Goal: Transaction & Acquisition: Subscribe to service/newsletter

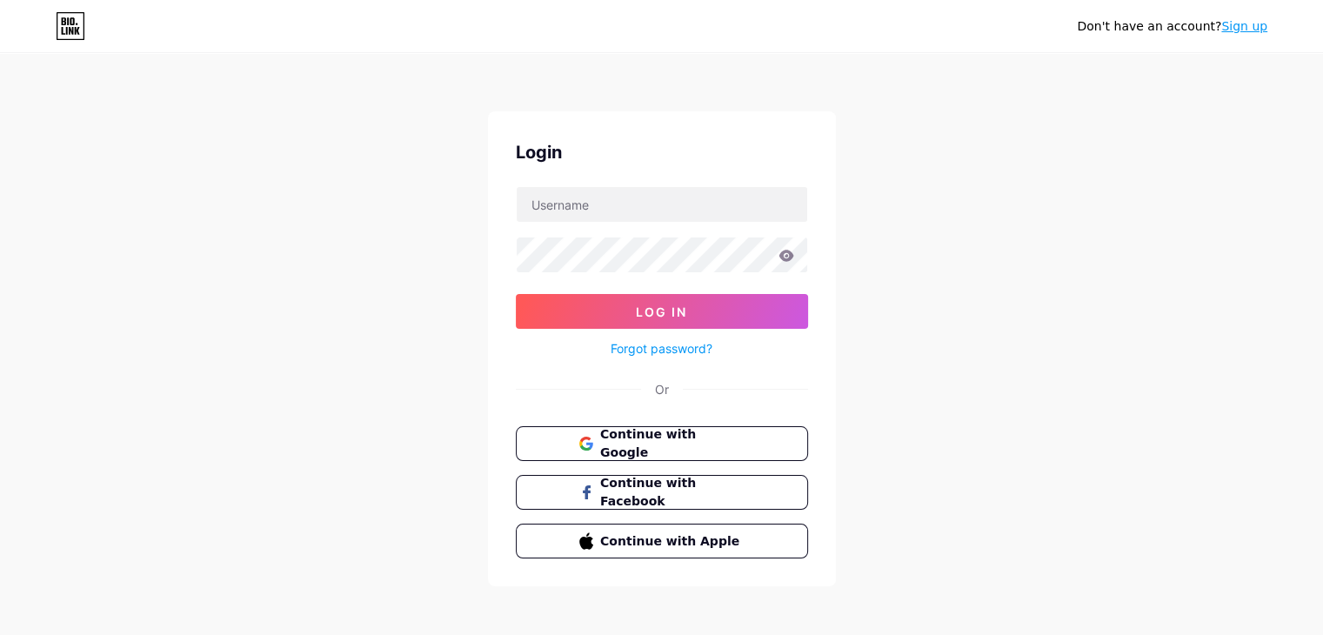
click at [1243, 26] on link "Sign up" at bounding box center [1244, 26] width 46 height 14
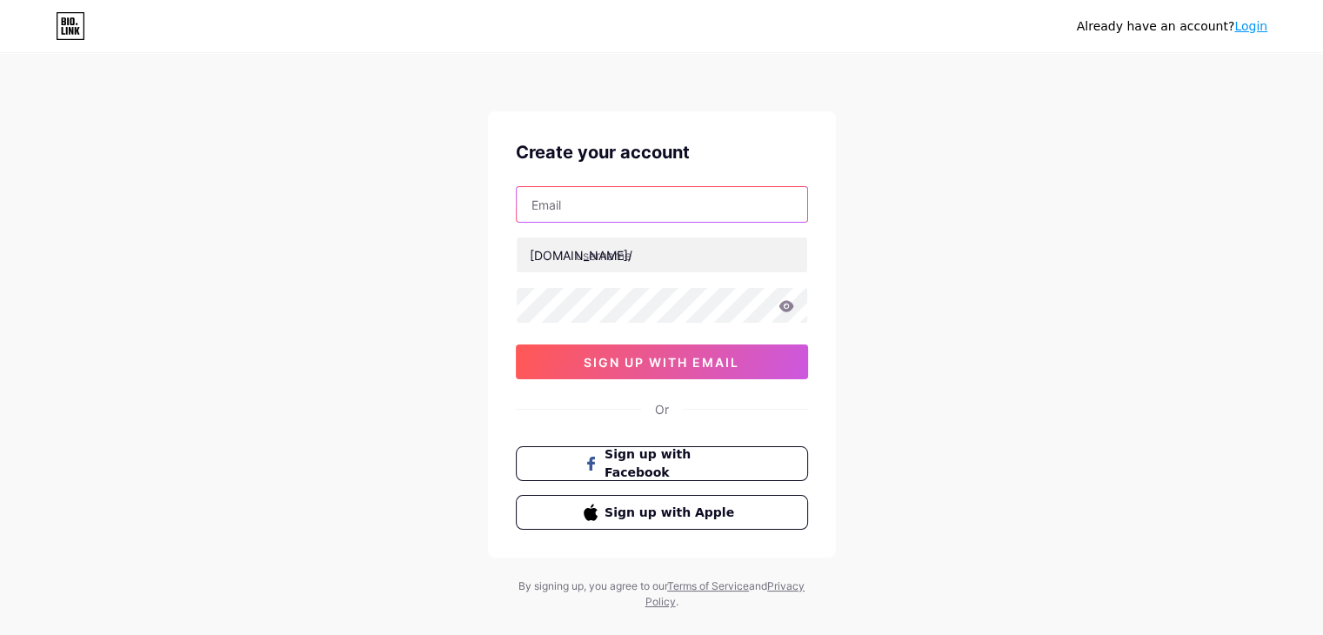
click at [647, 204] on input "text" at bounding box center [662, 204] width 290 height 35
type input "[EMAIL_ADDRESS][DOMAIN_NAME]"
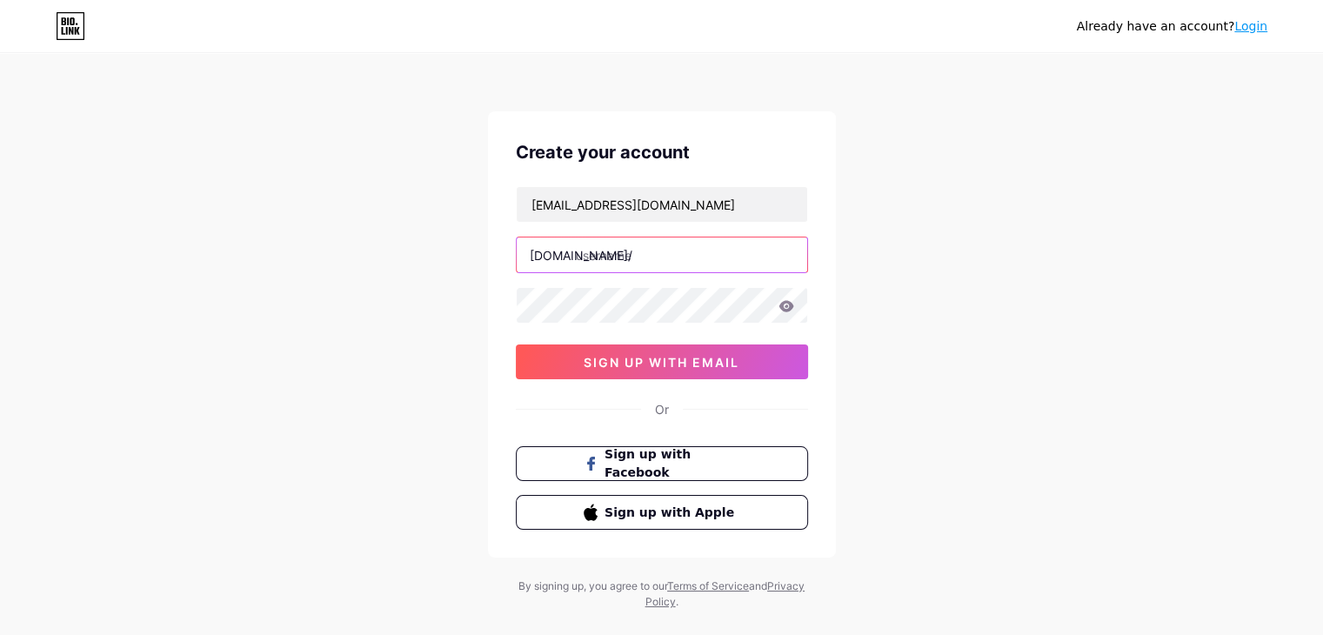
click at [581, 255] on input "text" at bounding box center [662, 254] width 290 height 35
click at [610, 257] on input "text" at bounding box center [662, 254] width 290 height 35
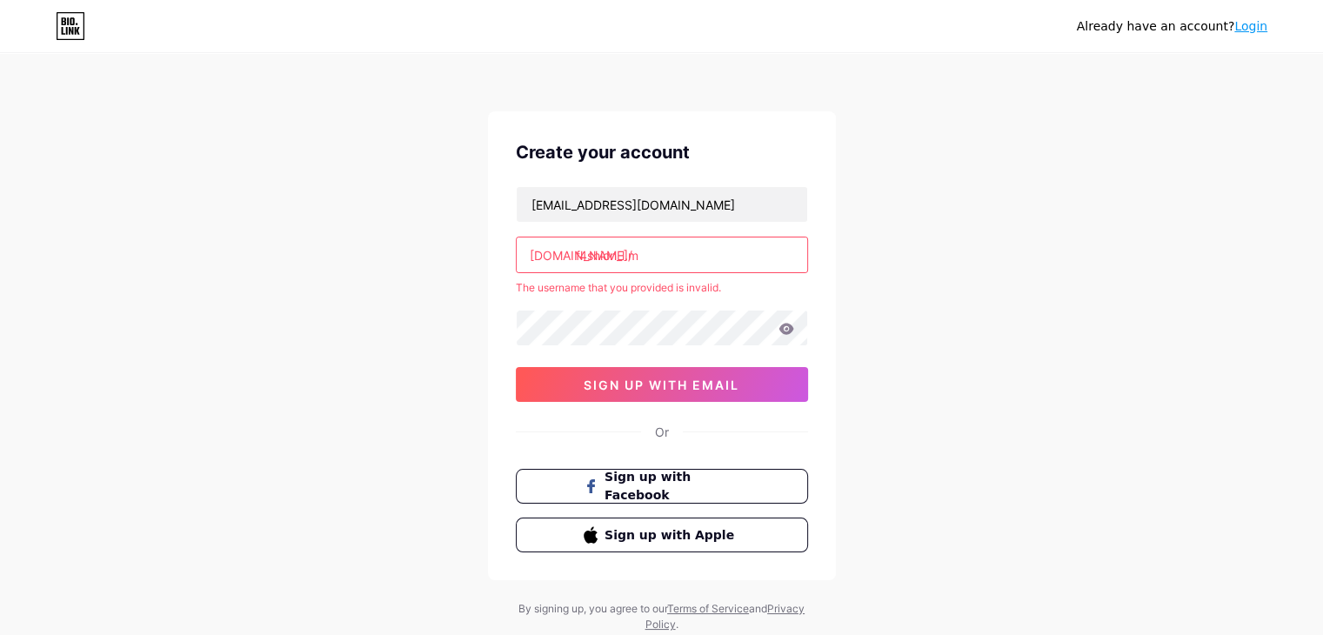
click at [672, 253] on input "f4shion_l.m" at bounding box center [662, 254] width 290 height 35
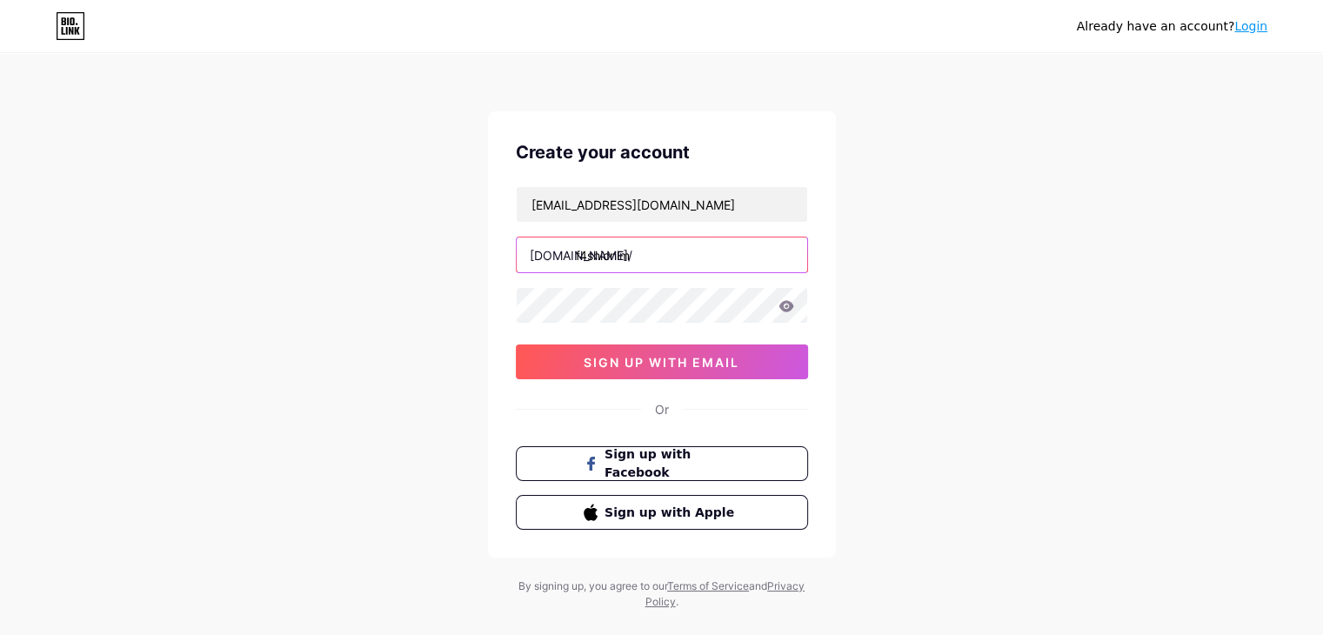
type input "f4shionlm"
click at [779, 310] on icon at bounding box center [786, 306] width 16 height 12
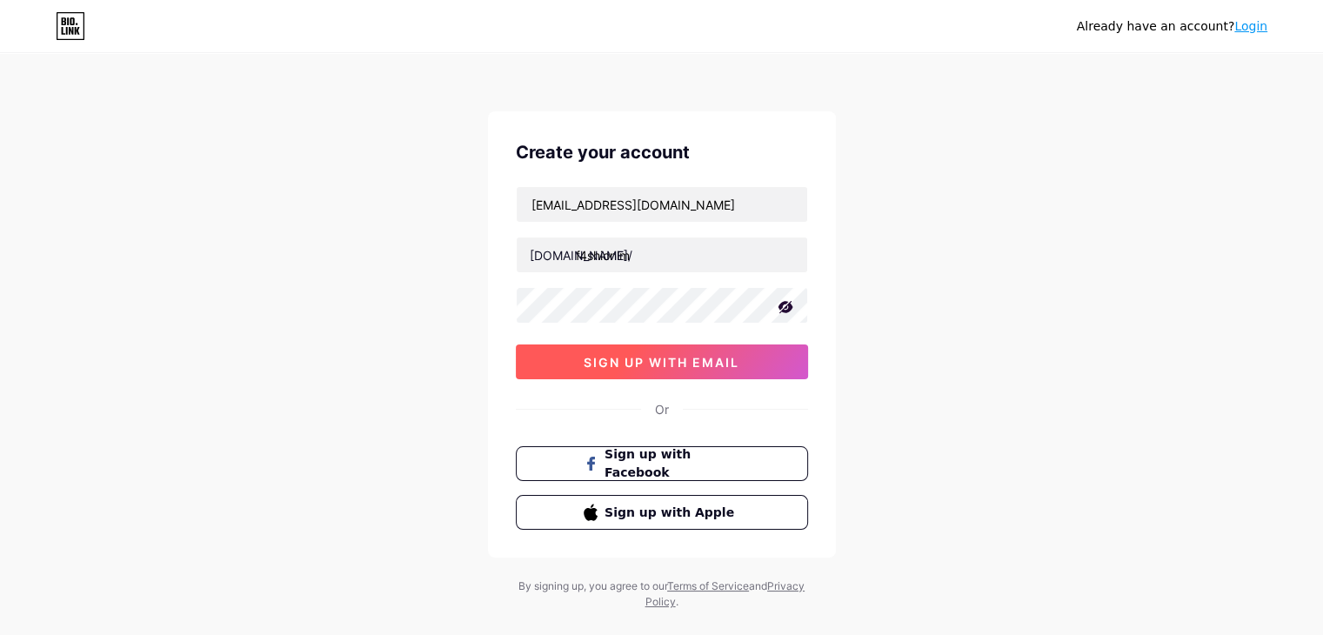
click at [755, 356] on button "sign up with email" at bounding box center [662, 361] width 292 height 35
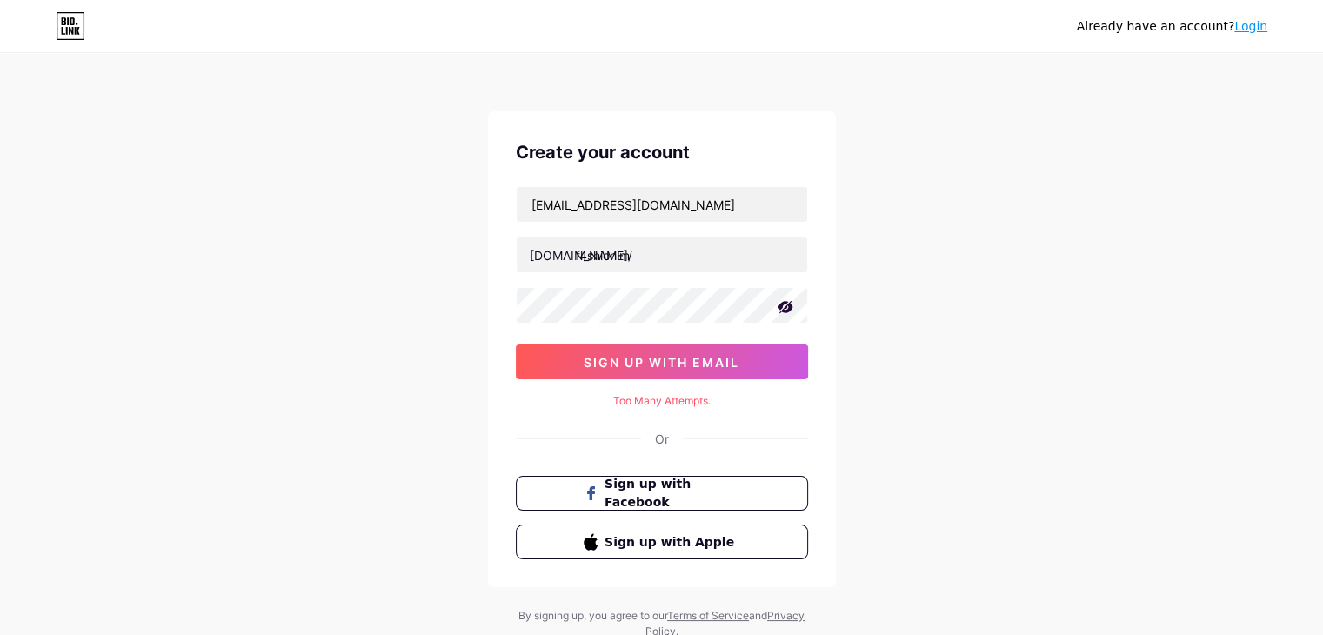
click at [677, 401] on div "Too Many Attempts." at bounding box center [662, 401] width 292 height 16
click at [682, 355] on span "sign up with email" at bounding box center [661, 362] width 156 height 15
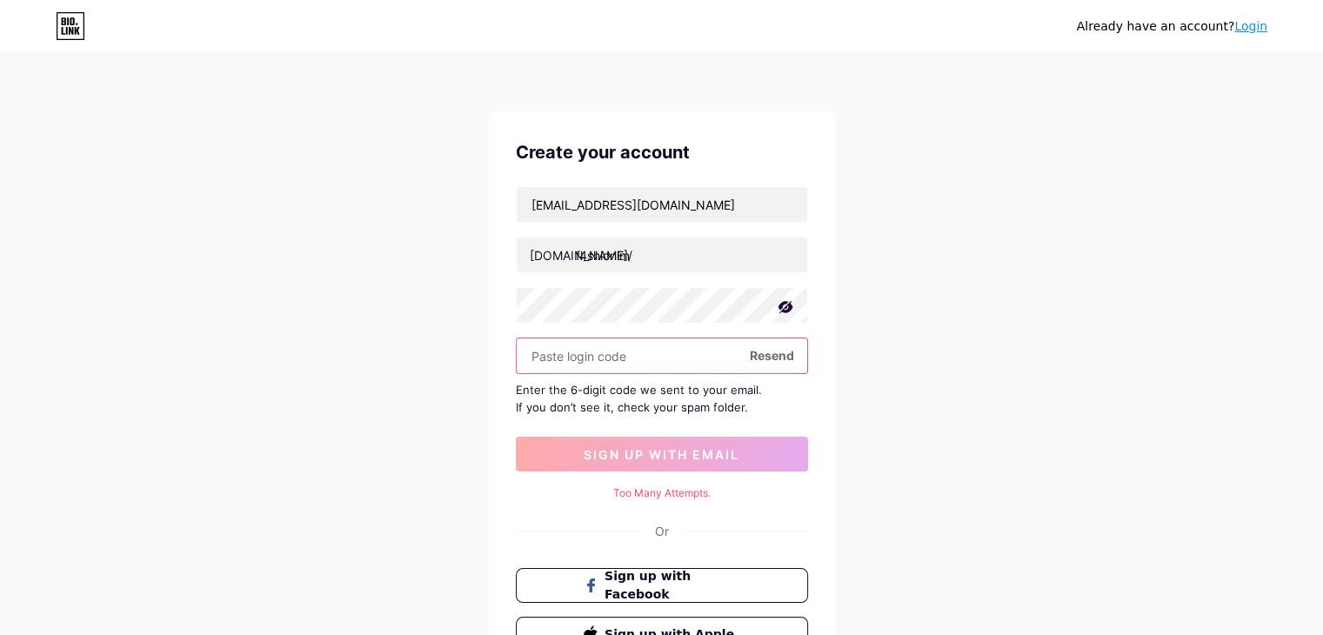
click at [640, 366] on input "text" at bounding box center [662, 355] width 290 height 35
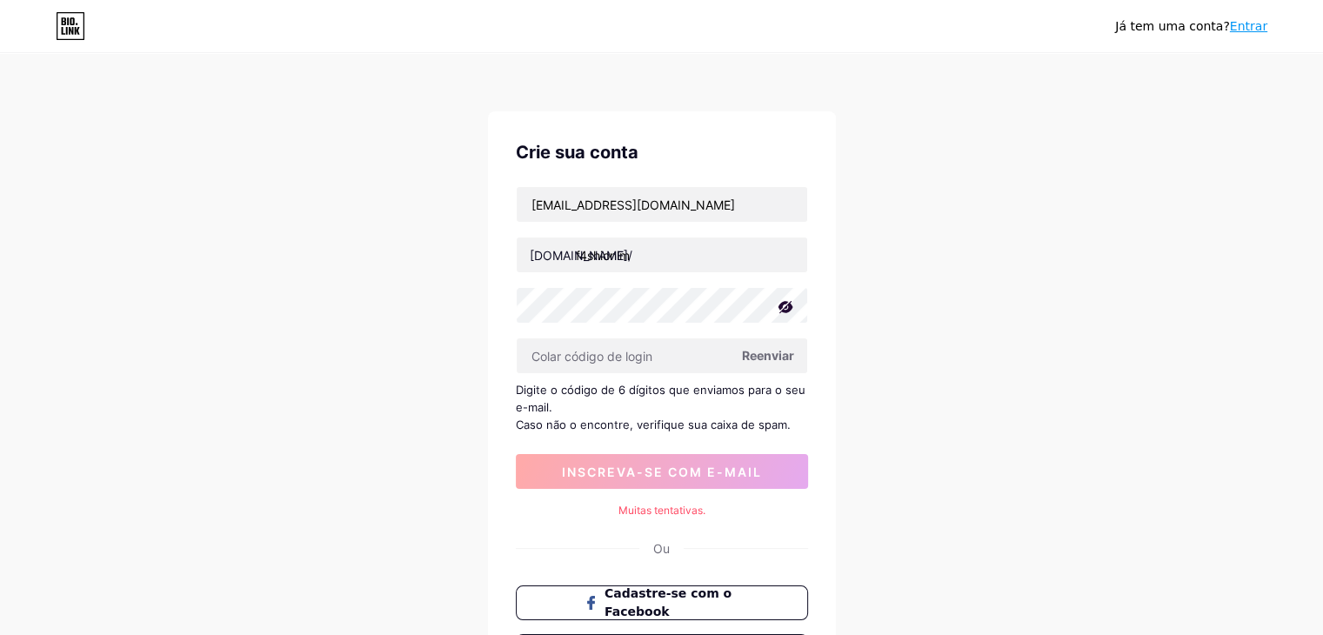
click at [897, 181] on div "Já tem uma conta? Entrar Crie sua conta [EMAIL_ADDRESS][DOMAIN_NAME] [DOMAIN_NA…" at bounding box center [661, 402] width 1323 height 804
click at [686, 361] on input "text" at bounding box center [662, 355] width 290 height 35
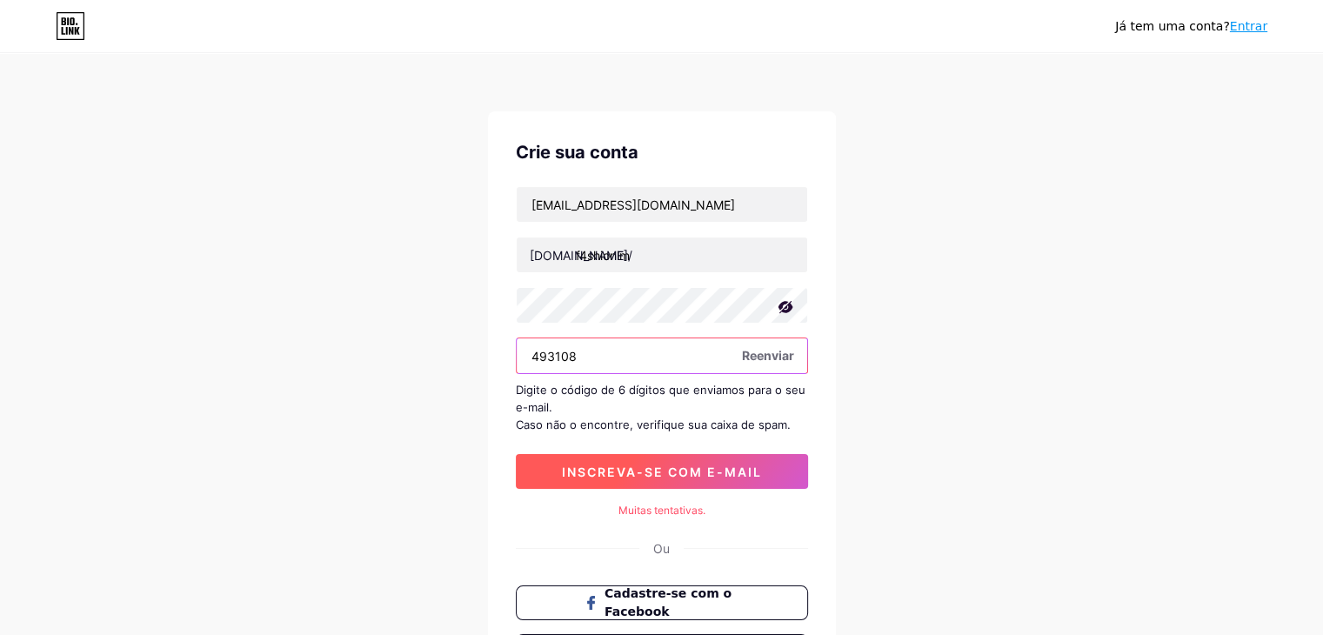
type input "493108"
click at [640, 484] on button "inscreva-se com e-mail" at bounding box center [662, 471] width 292 height 35
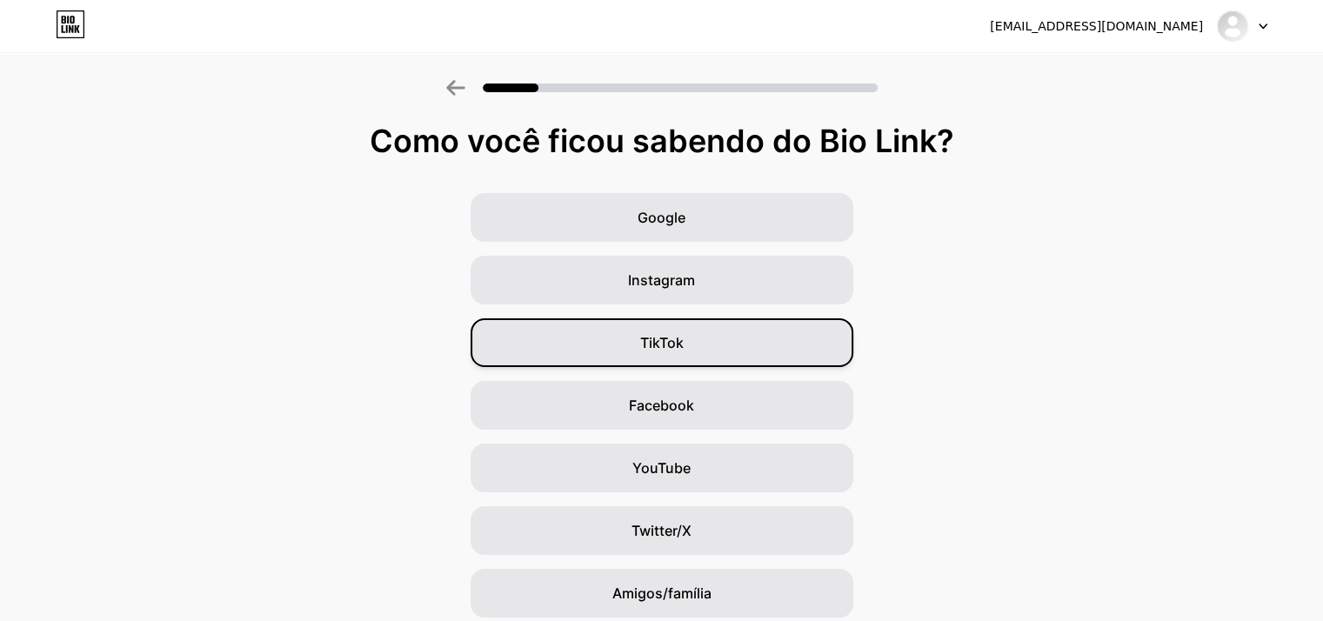
click at [690, 349] on div "TikTok" at bounding box center [661, 342] width 383 height 49
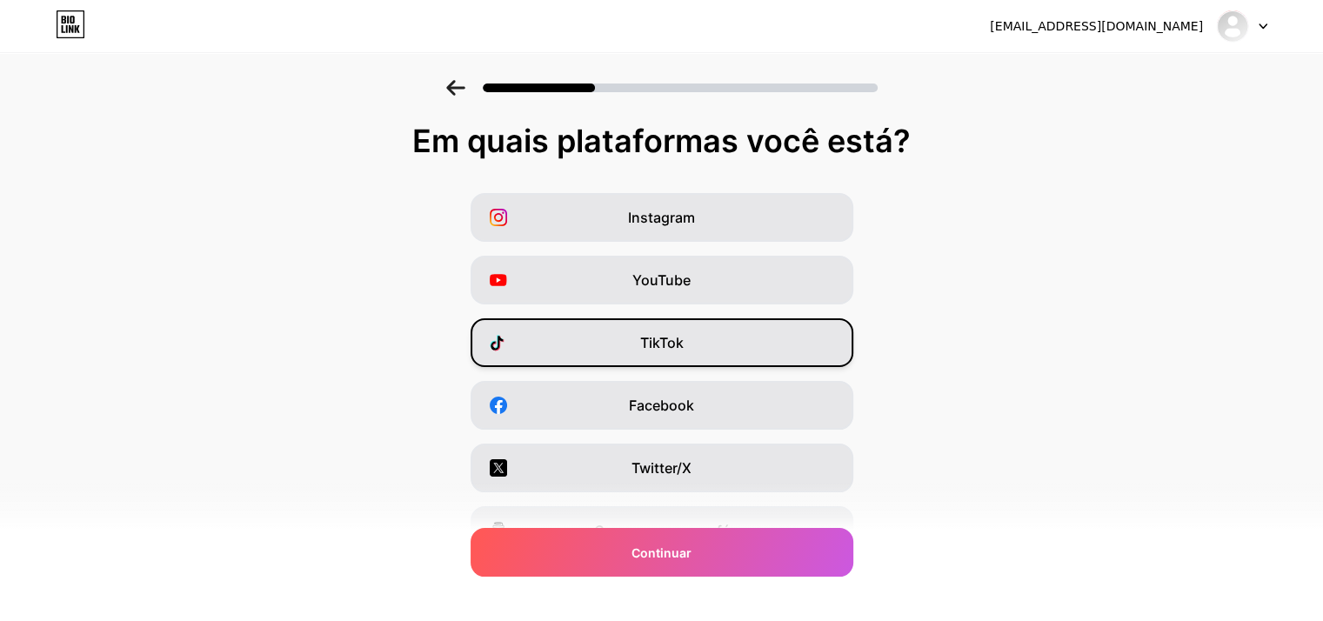
click at [680, 341] on font "TikTok" at bounding box center [661, 342] width 43 height 17
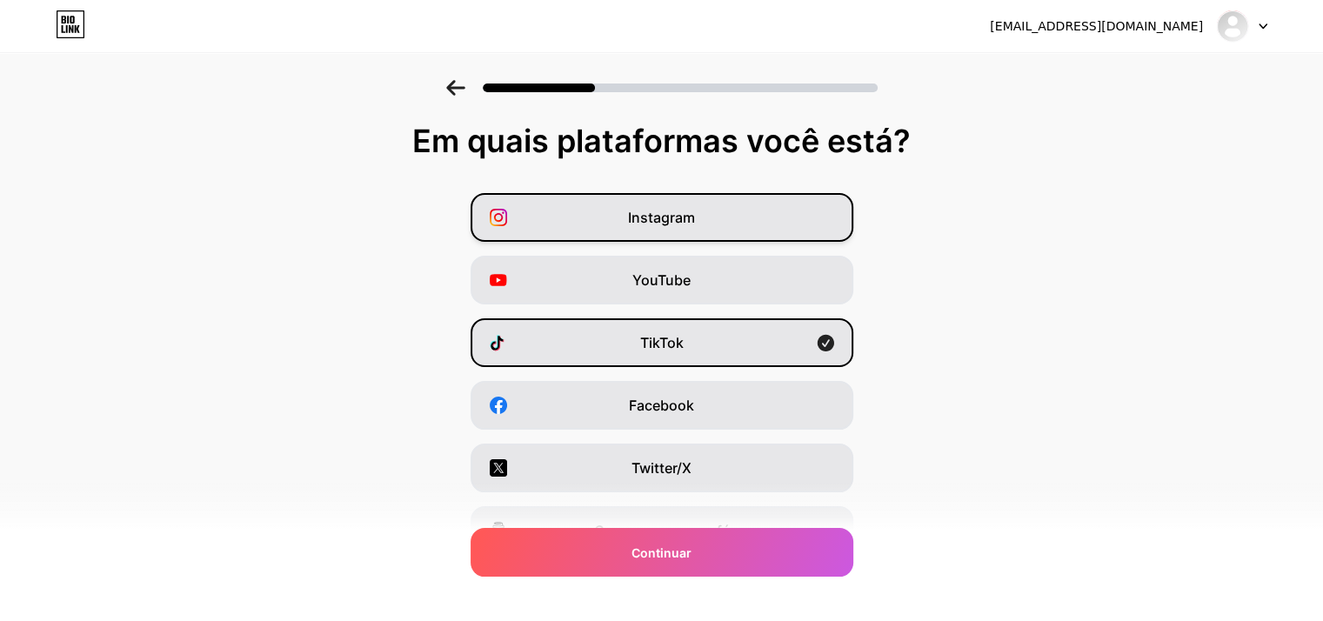
click at [705, 217] on div "Instagram" at bounding box center [661, 217] width 383 height 49
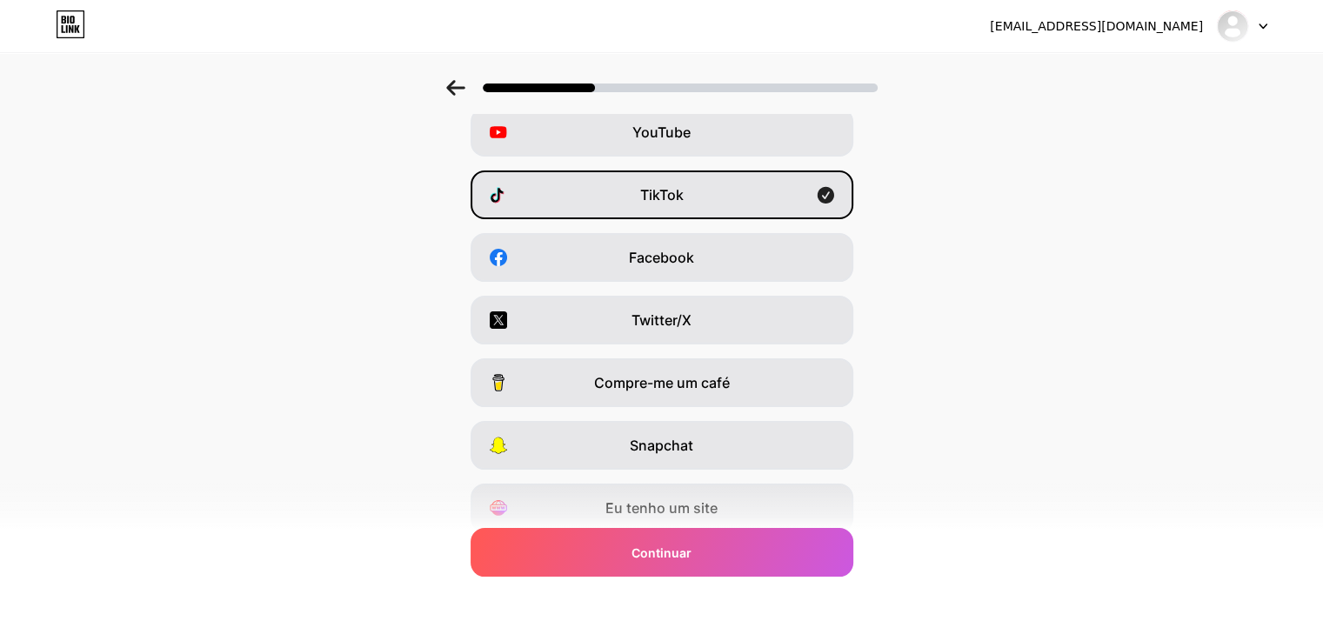
scroll to position [42, 0]
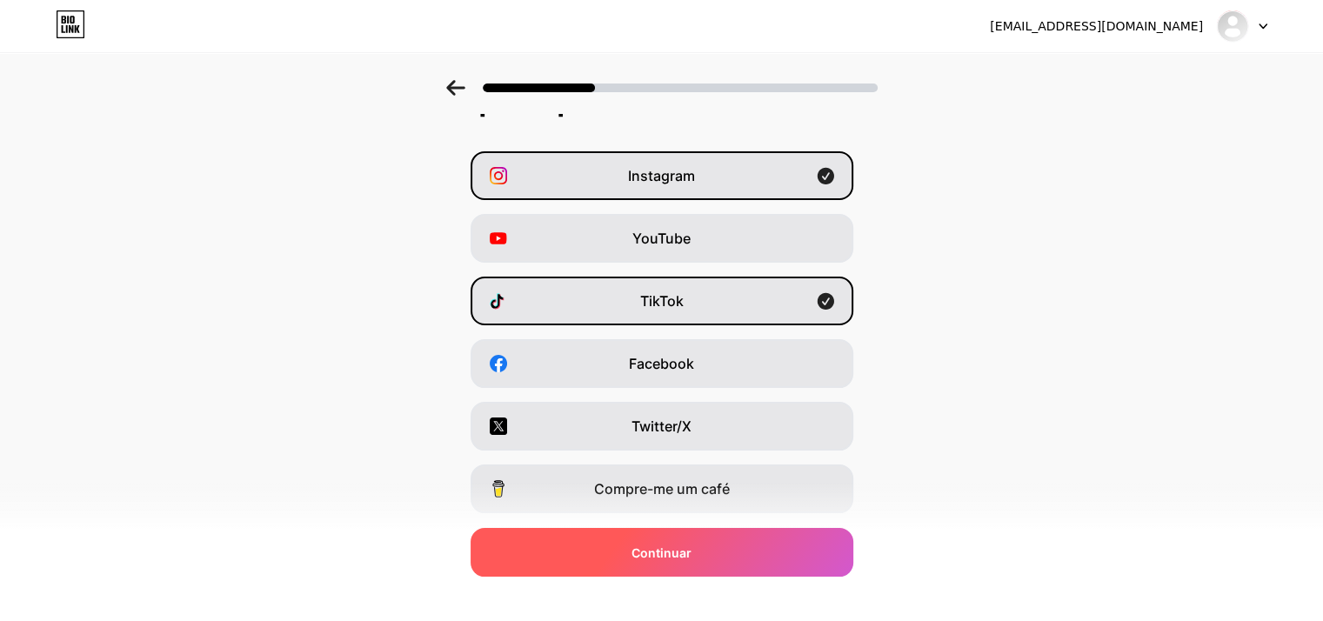
click at [743, 540] on div "Continuar" at bounding box center [661, 552] width 383 height 49
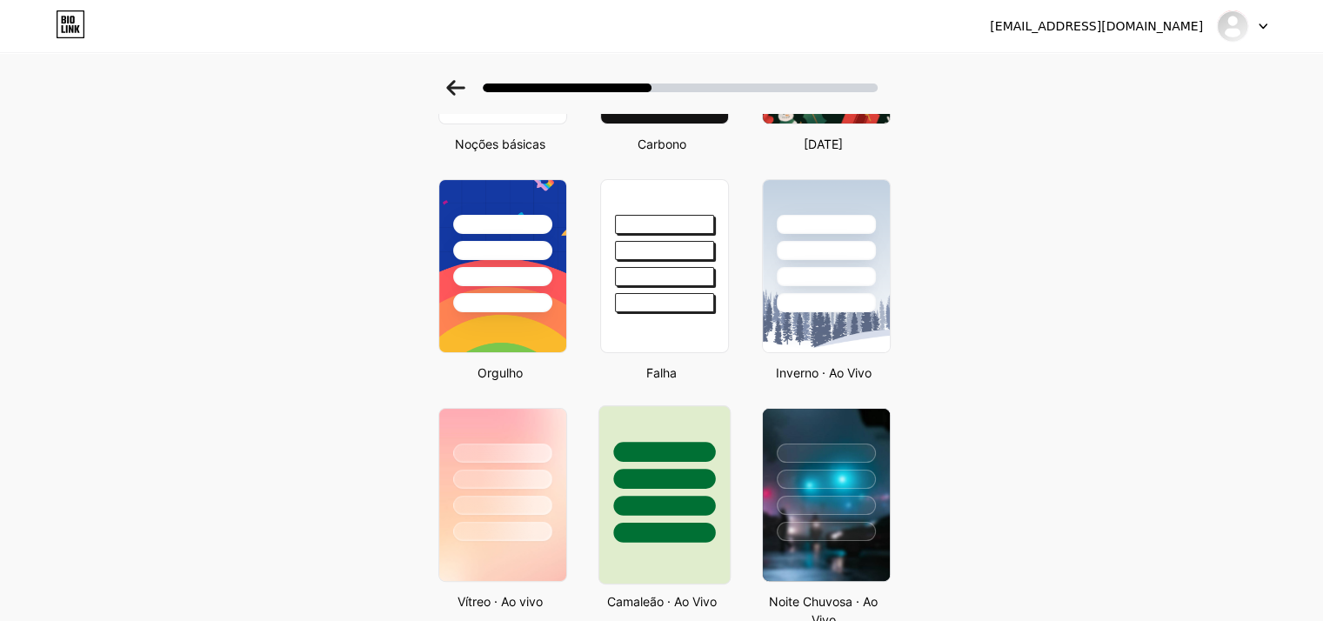
scroll to position [245, 0]
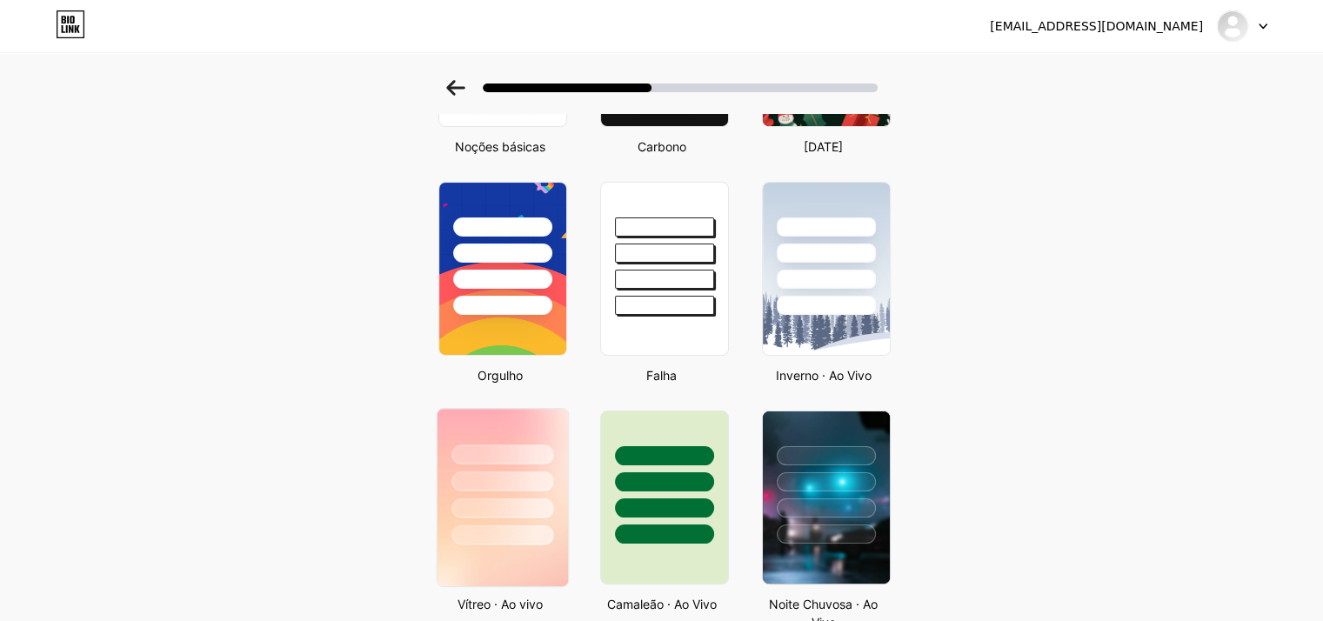
click at [487, 490] on div at bounding box center [502, 477] width 130 height 137
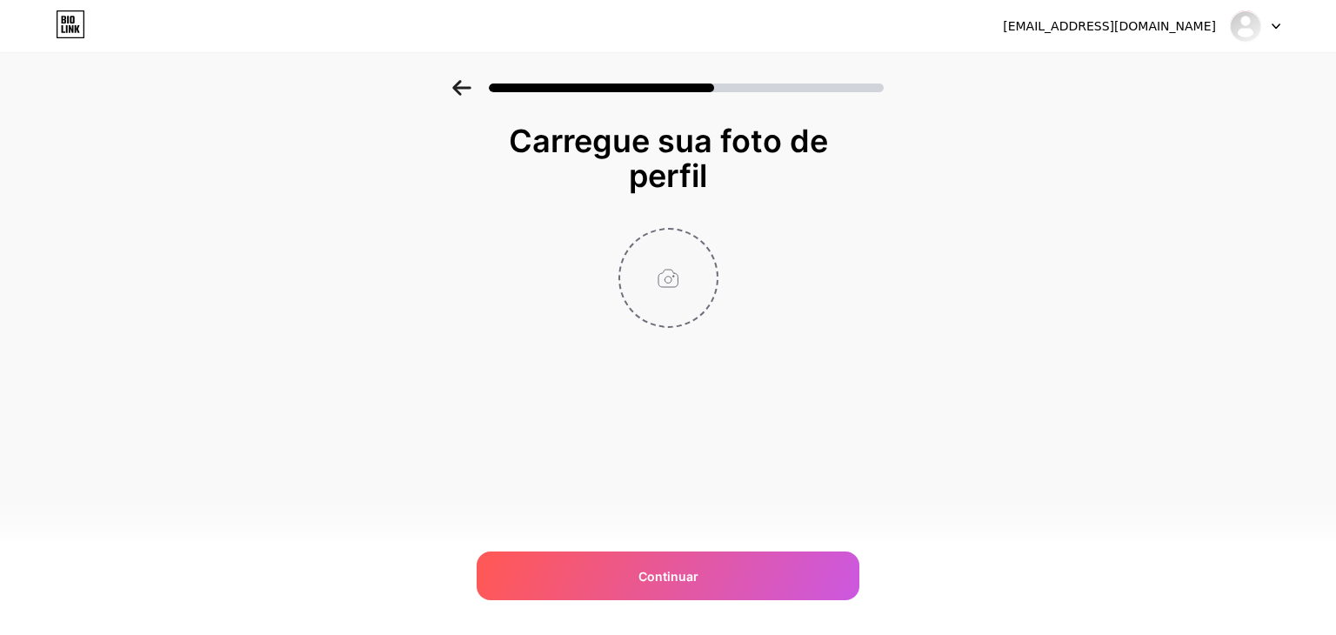
click at [688, 292] on input "file" at bounding box center [668, 278] width 97 height 97
type input "C:\fakepath\Design sem nome (4).png"
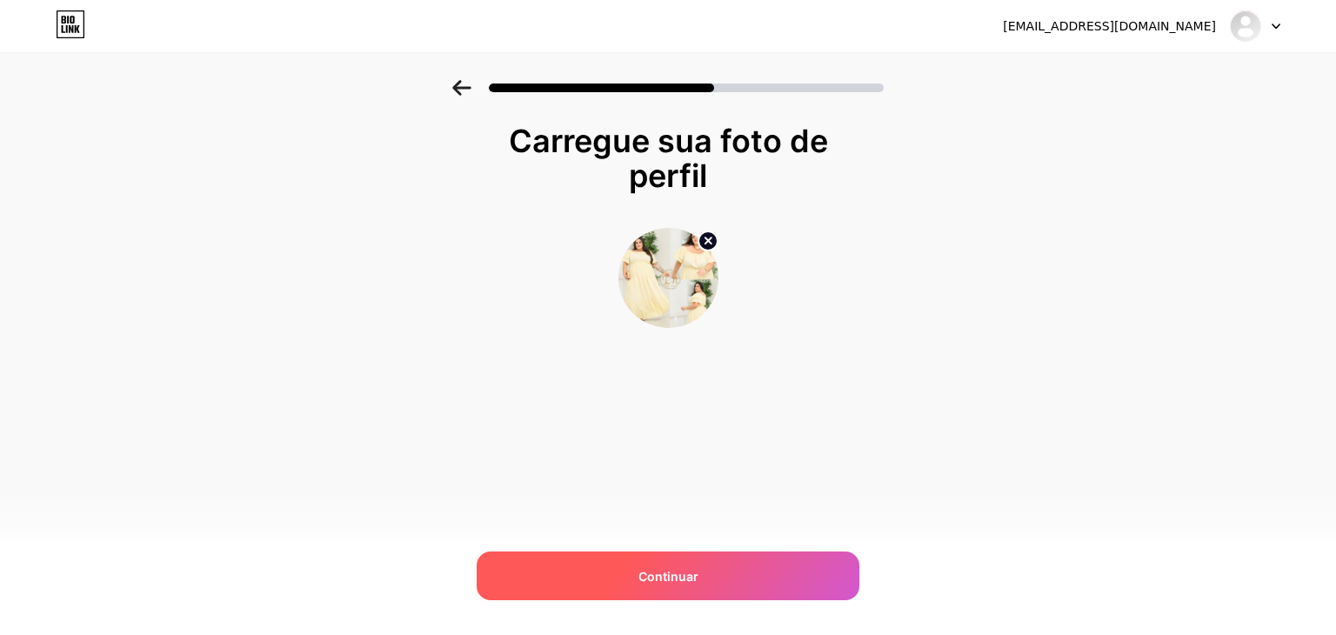
click at [740, 576] on div "Continuar" at bounding box center [668, 575] width 383 height 49
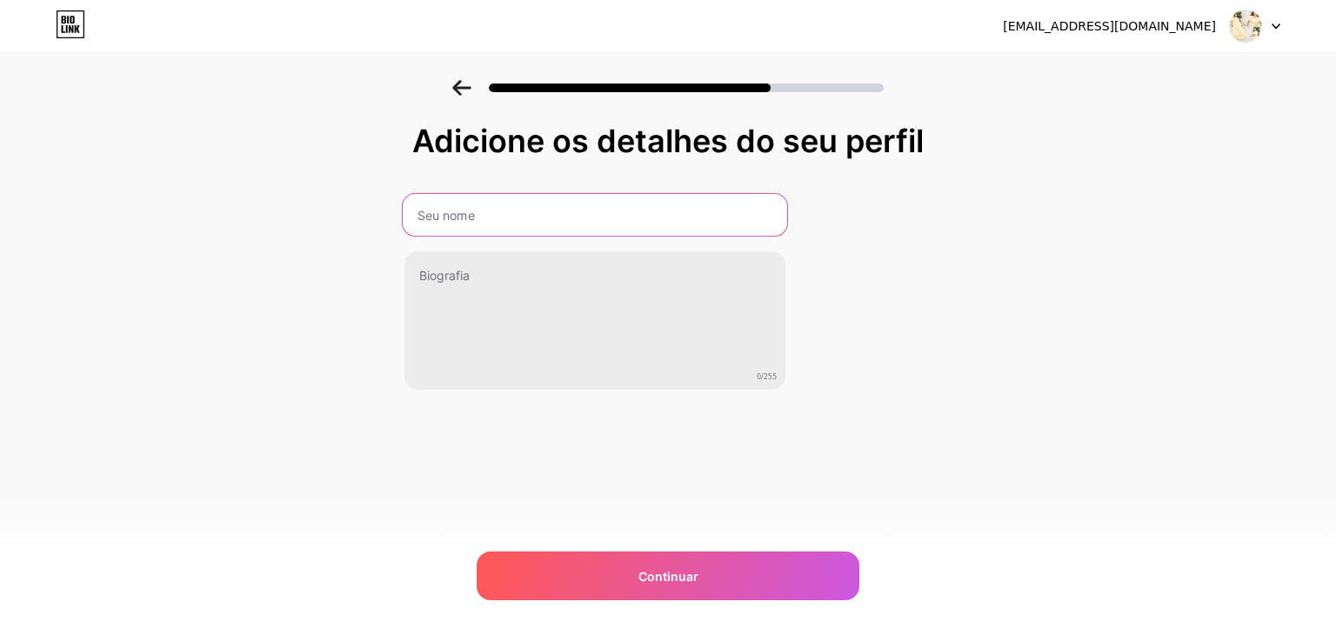
click at [477, 216] on input "text" at bounding box center [595, 215] width 384 height 42
click at [513, 210] on input "text" at bounding box center [595, 215] width 384 height 42
type input "F4SHION_L.M"
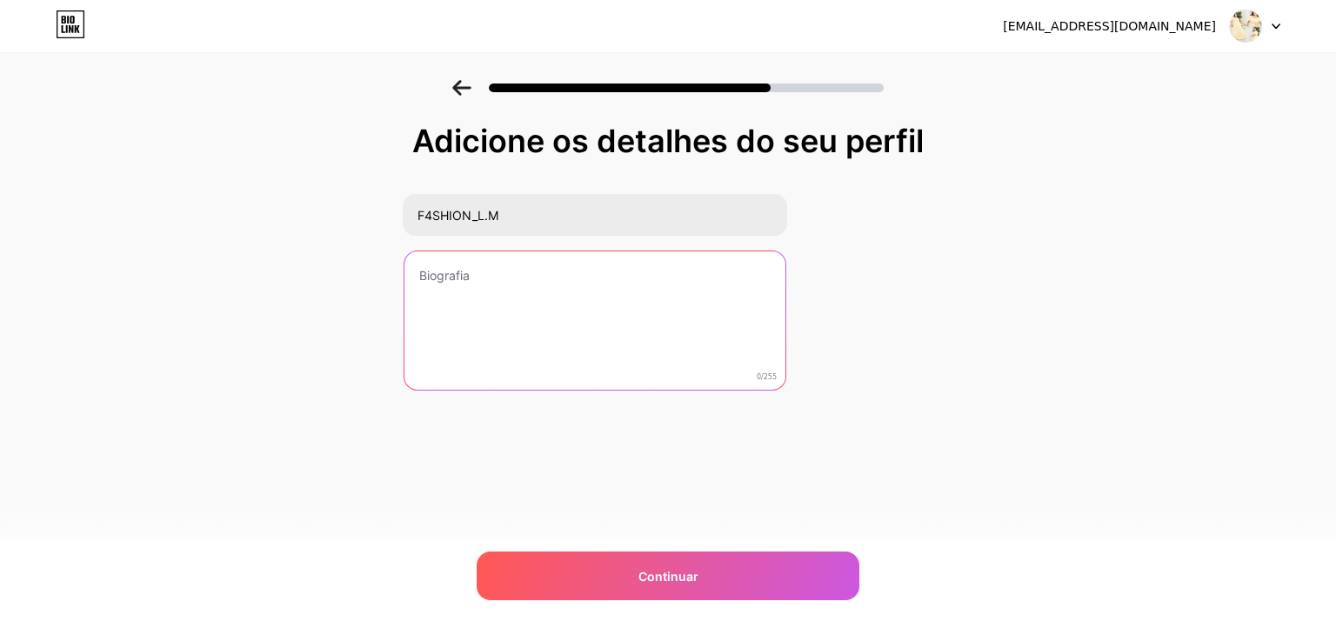
click at [518, 290] on textarea at bounding box center [594, 321] width 381 height 140
click at [696, 273] on textarea "Somos uma loja de modas feminina, iniciando o osso trabalho espero que goste" at bounding box center [595, 321] width 384 height 142
click at [619, 306] on textarea "Somos uma loja de modas feminina, iniciando o nosso trabalho espero que goste" at bounding box center [595, 321] width 384 height 142
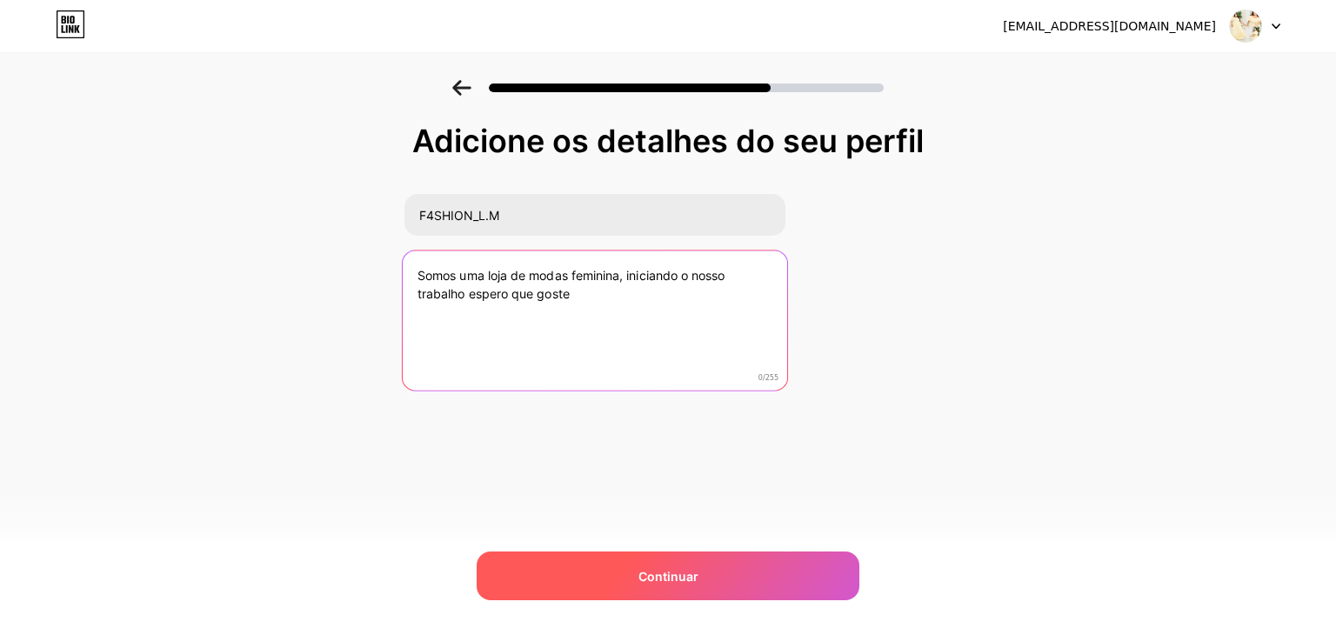
type textarea "Somos uma loja de modas feminina, iniciando o nosso trabalho espero que goste"
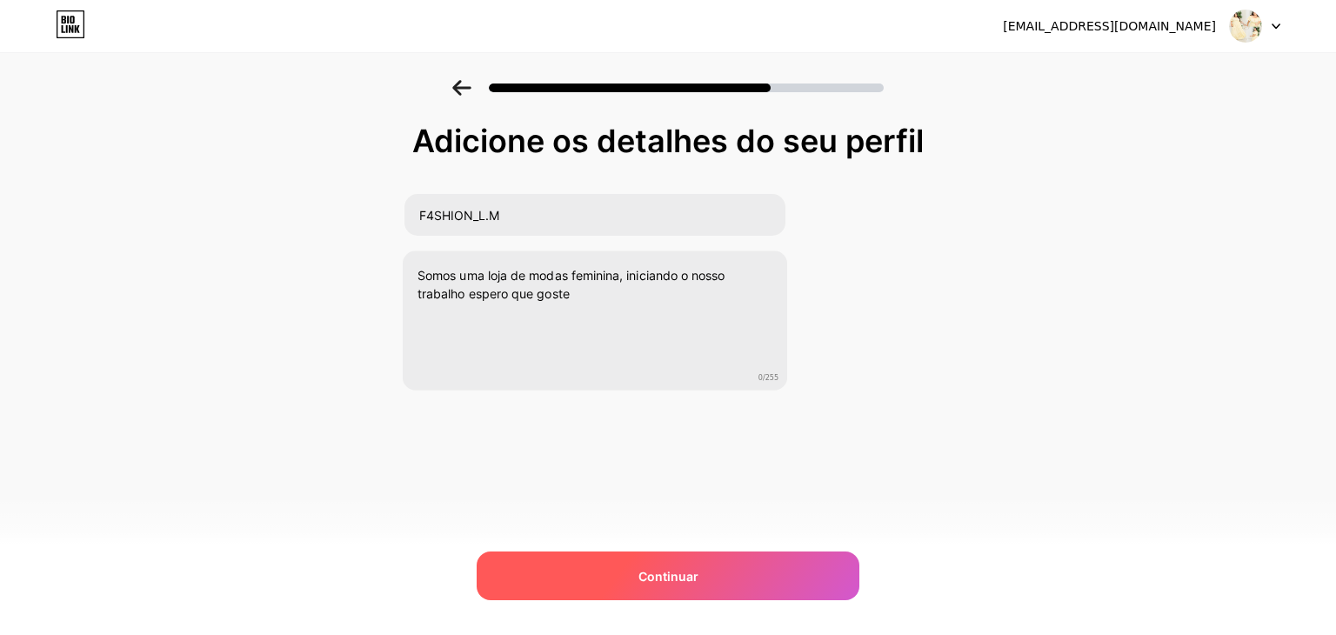
click at [751, 585] on div "Continuar" at bounding box center [668, 575] width 383 height 49
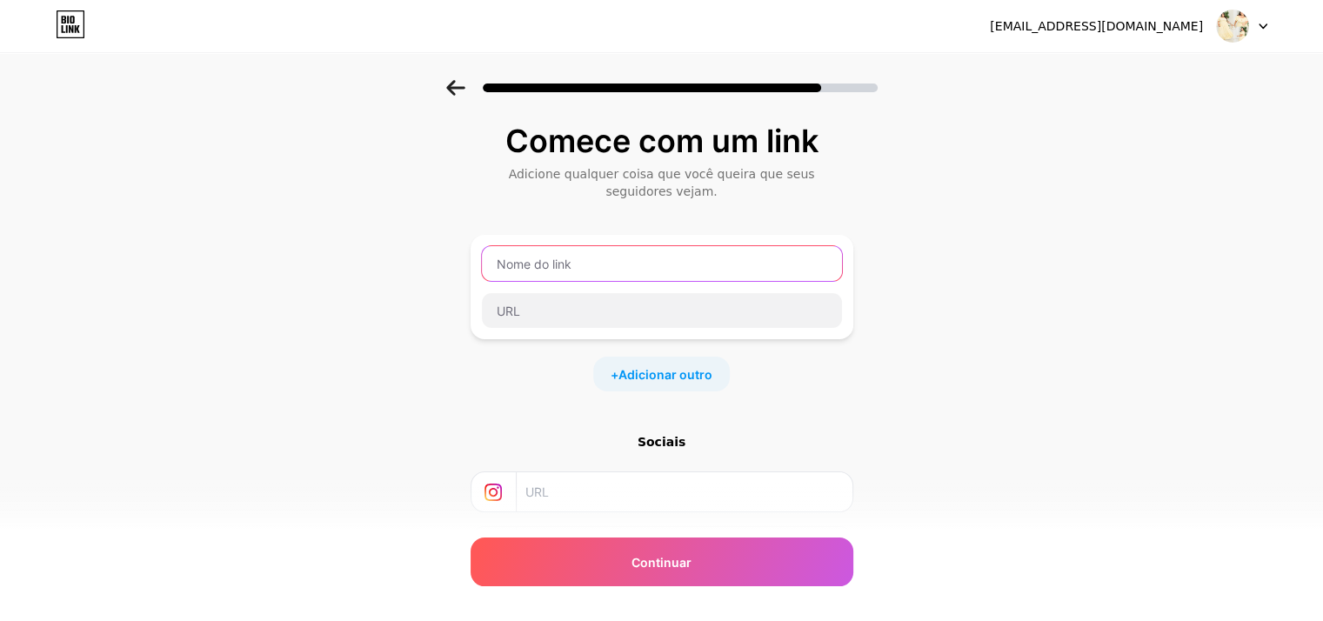
click at [646, 263] on input "text" at bounding box center [662, 263] width 360 height 35
type input "SHOPEE NOSSOS MODELOS"
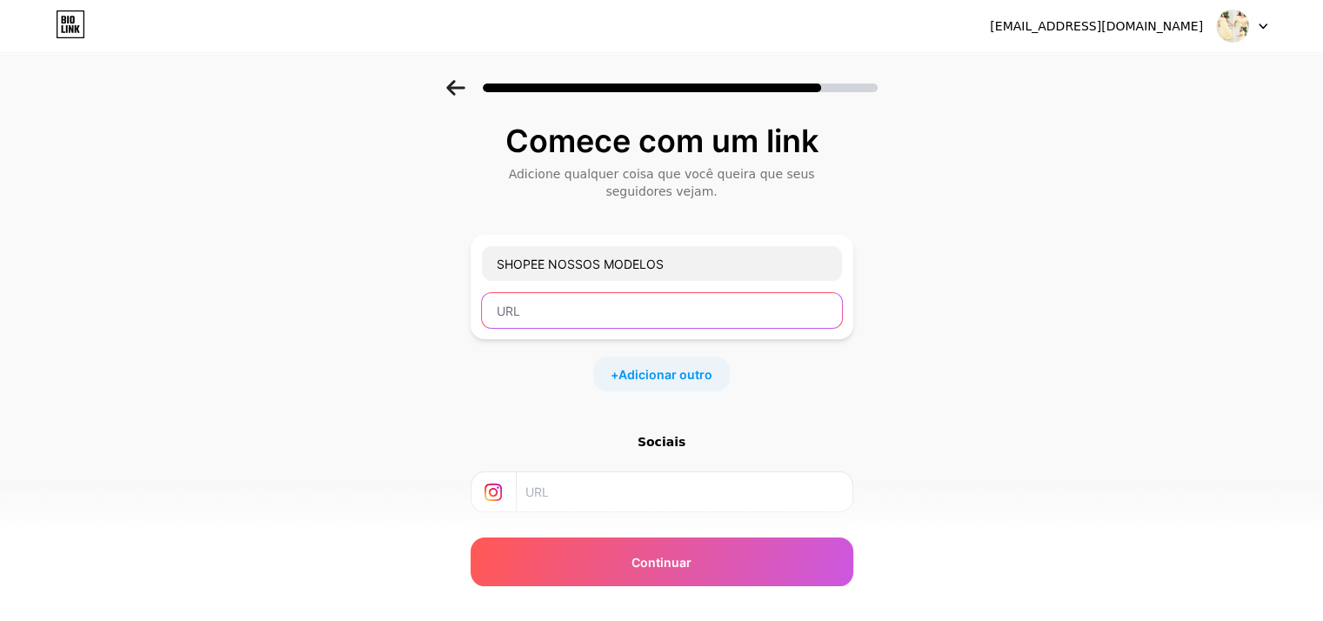
click at [557, 313] on input "text" at bounding box center [662, 310] width 360 height 35
click at [510, 311] on input "text" at bounding box center [662, 310] width 360 height 35
paste input "[URL][DOMAIN_NAME]"
type input "[URL][DOMAIN_NAME]"
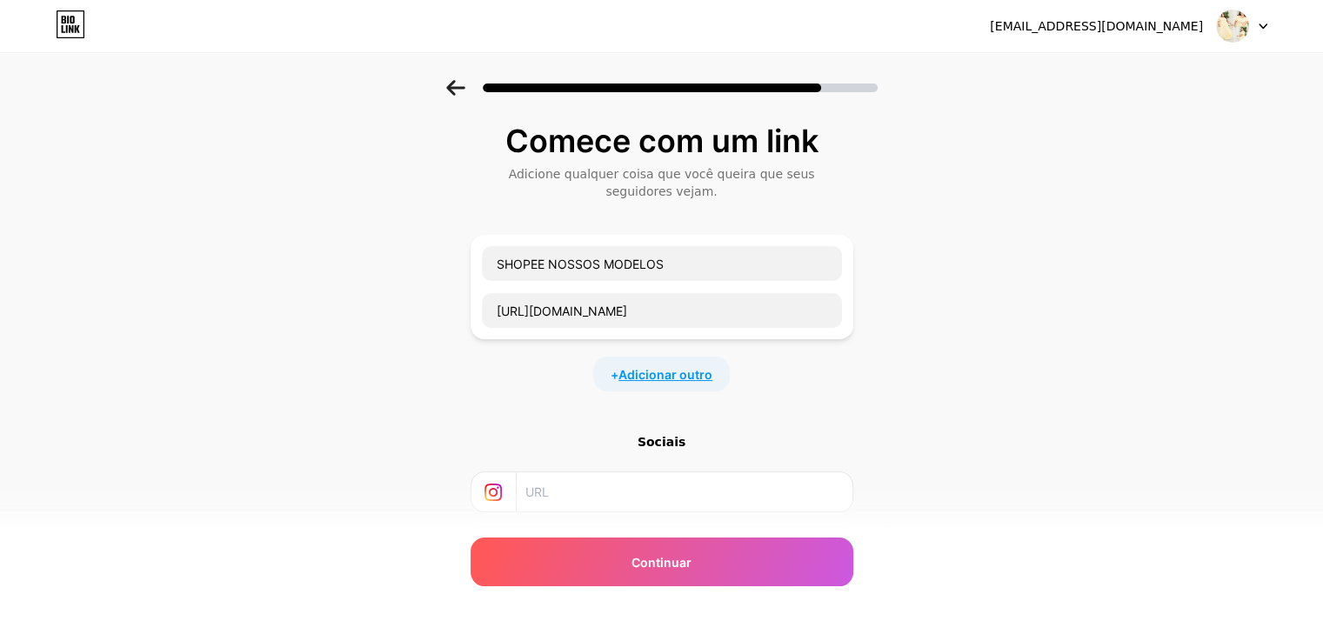
click at [667, 367] on font "Adicionar outro" at bounding box center [665, 374] width 94 height 15
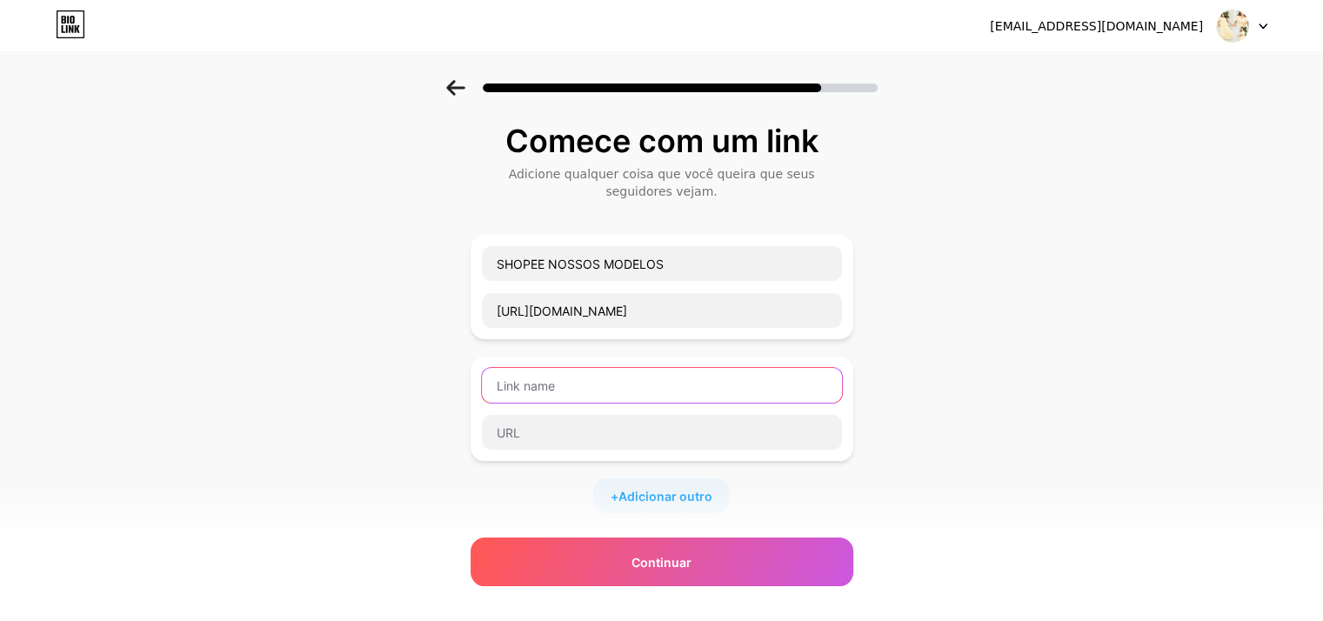
click at [654, 383] on input "text" at bounding box center [662, 385] width 360 height 35
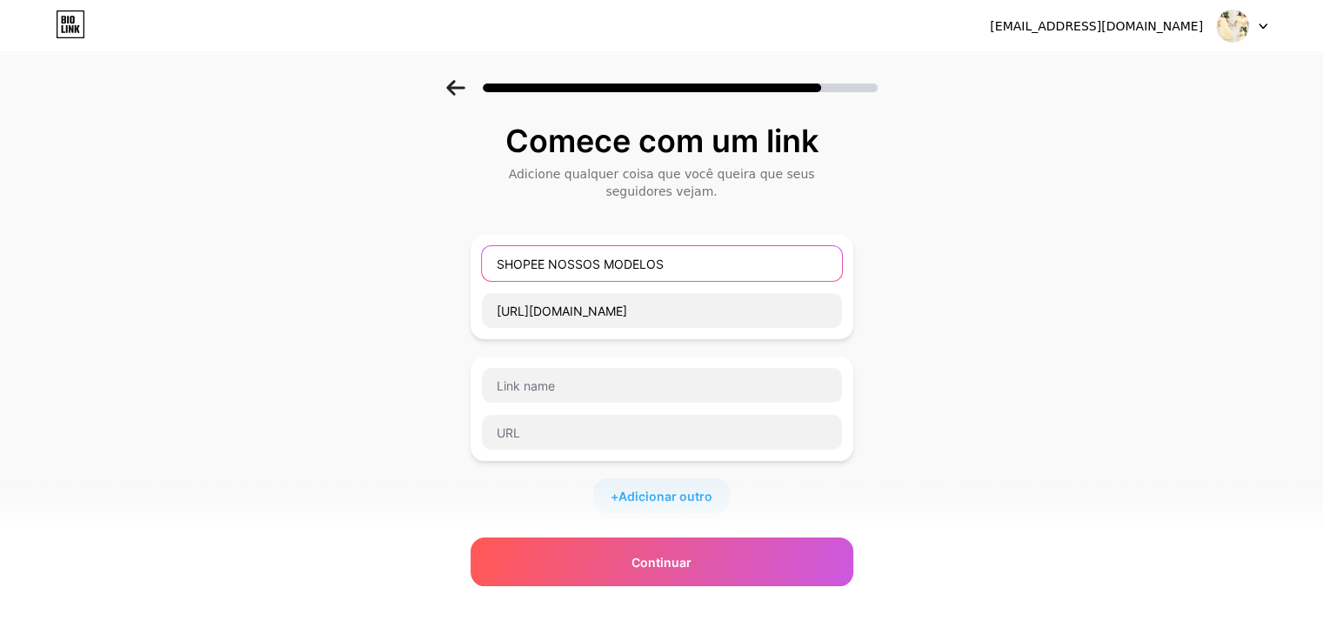
drag, startPoint x: 678, startPoint y: 255, endPoint x: 553, endPoint y: 279, distance: 127.6
click at [553, 279] on input "SHOPEE NOSSOS MODELOS" at bounding box center [662, 263] width 360 height 35
type input "SHOPEE REGATA COM AMARRAÇÃO"
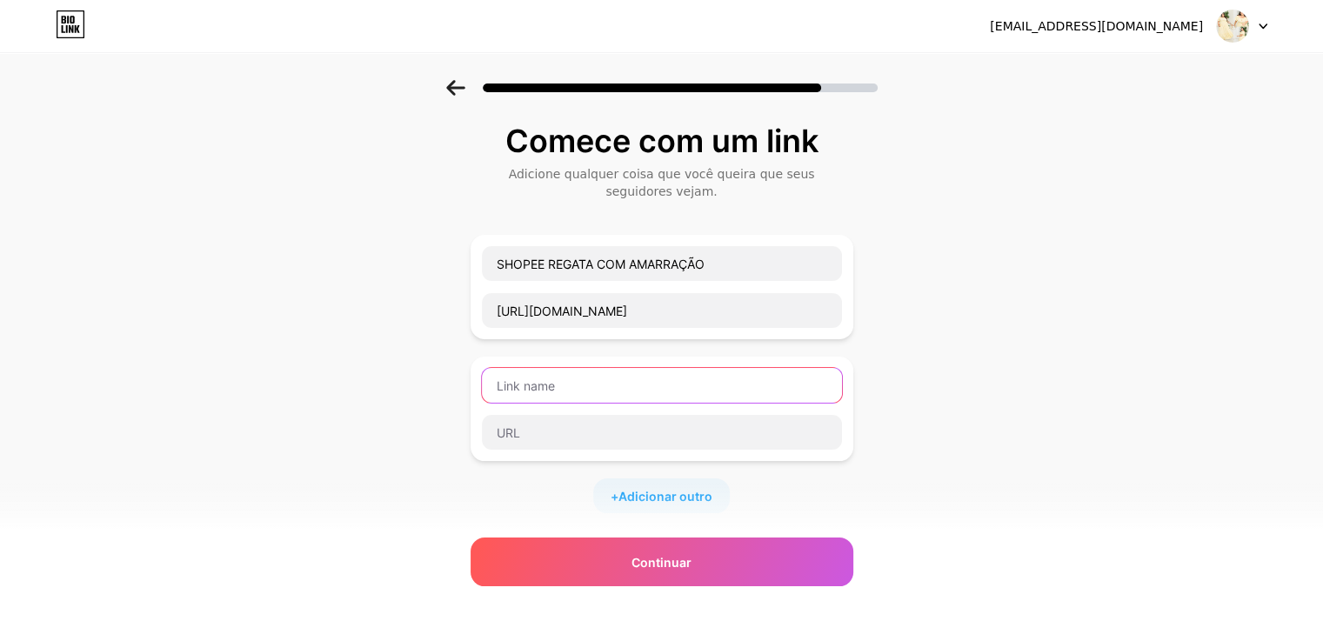
click at [512, 383] on input "text" at bounding box center [662, 385] width 360 height 35
drag, startPoint x: 537, startPoint y: 383, endPoint x: 502, endPoint y: 389, distance: 35.2
click at [502, 389] on input "CONJUNTO SOCIAL" at bounding box center [662, 385] width 360 height 35
click at [710, 383] on input "SHOPEE CONJUNTO SOCIAL" at bounding box center [662, 385] width 360 height 35
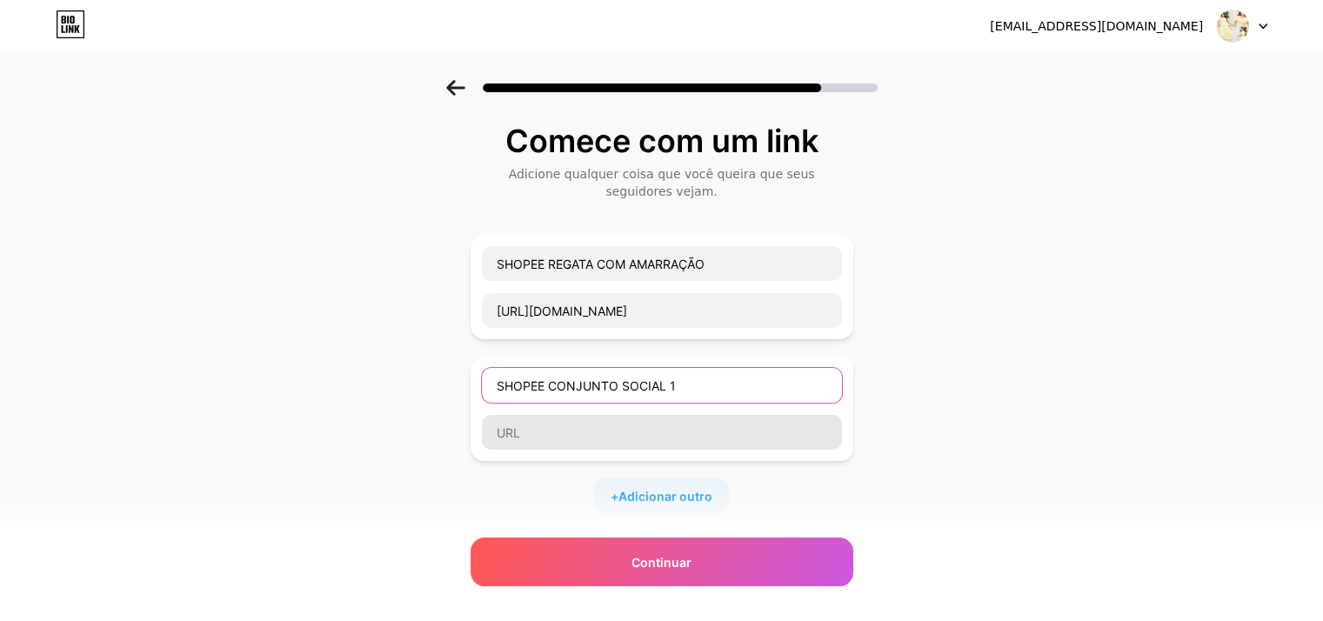
type input "SHOPEE CONJUNTO SOCIAL 1"
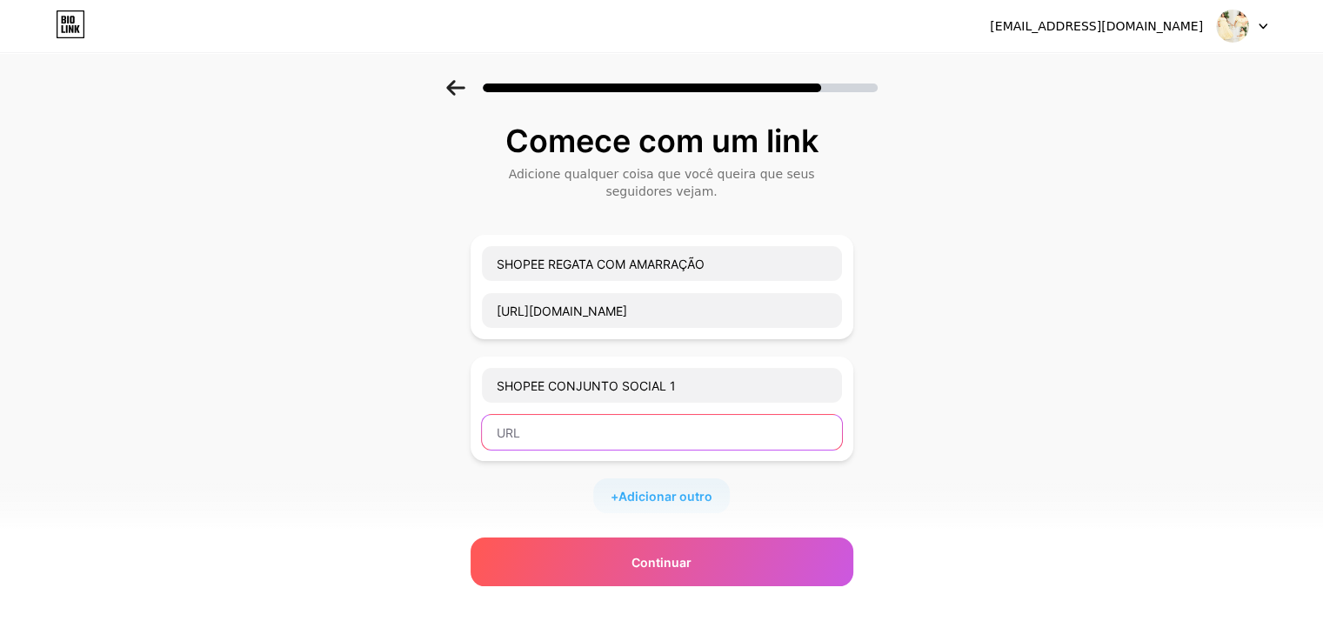
click at [690, 433] on input "text" at bounding box center [662, 432] width 360 height 35
click at [616, 432] on input "text" at bounding box center [662, 432] width 360 height 35
paste input "[URL][DOMAIN_NAME]"
type input "[URL][DOMAIN_NAME]"
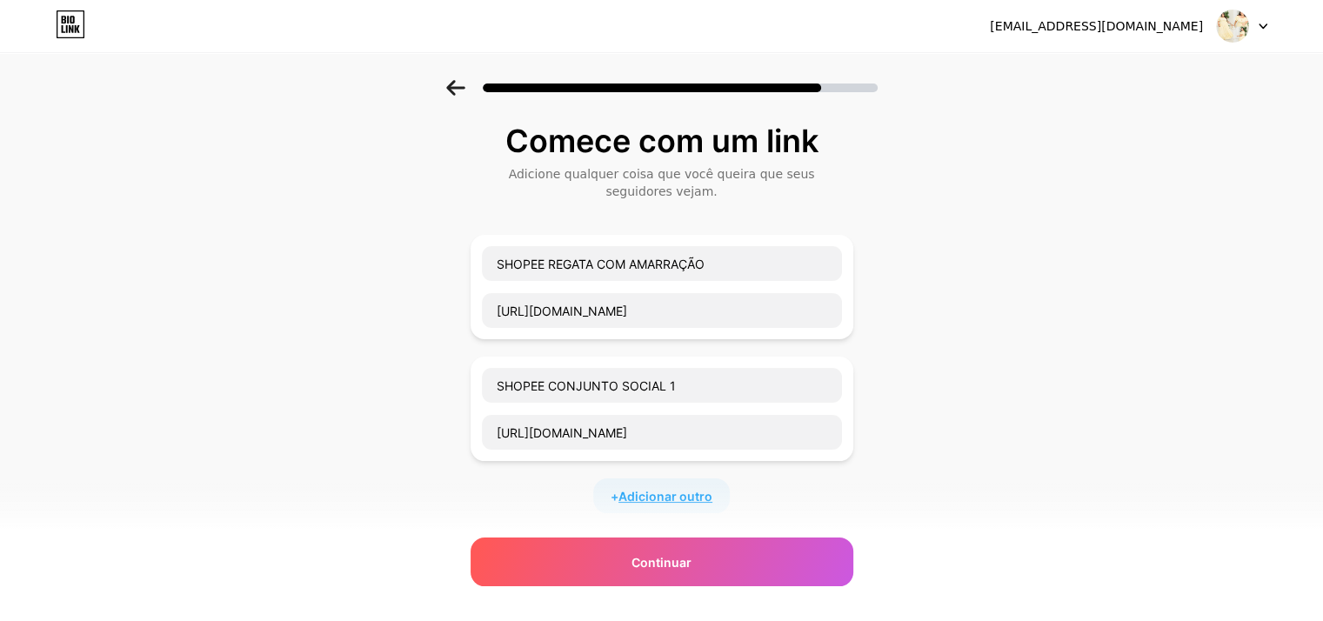
click at [672, 496] on font "Adicionar outro" at bounding box center [665, 496] width 94 height 15
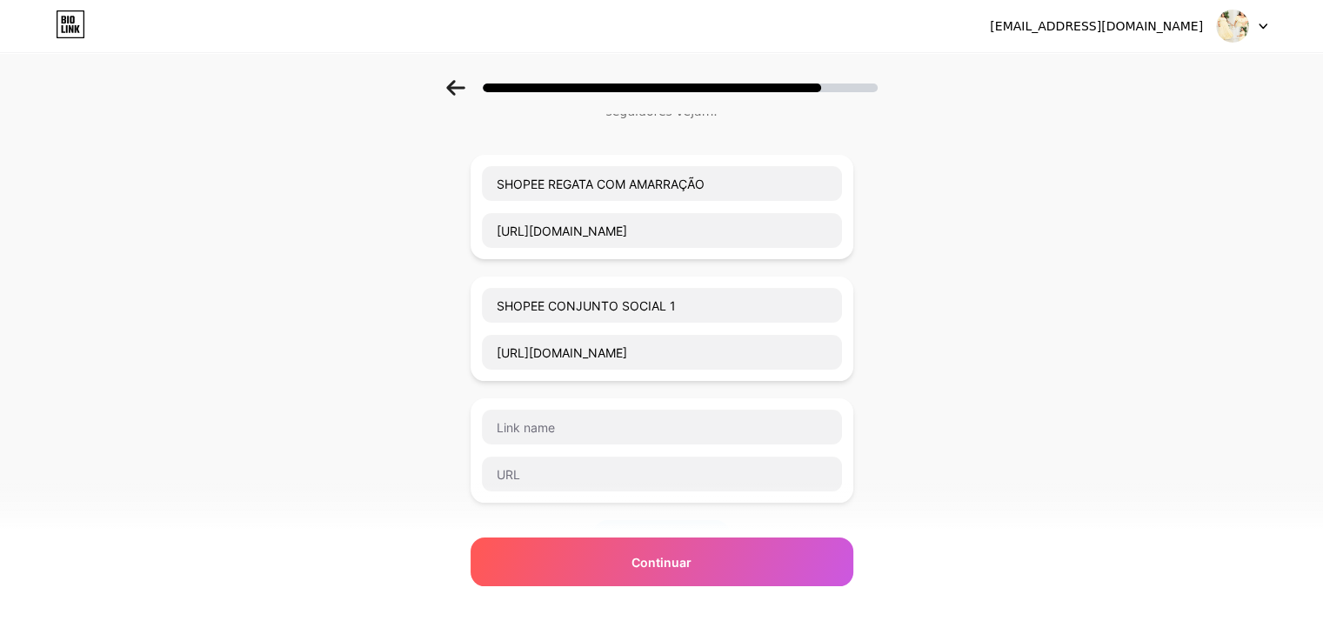
scroll to position [174, 0]
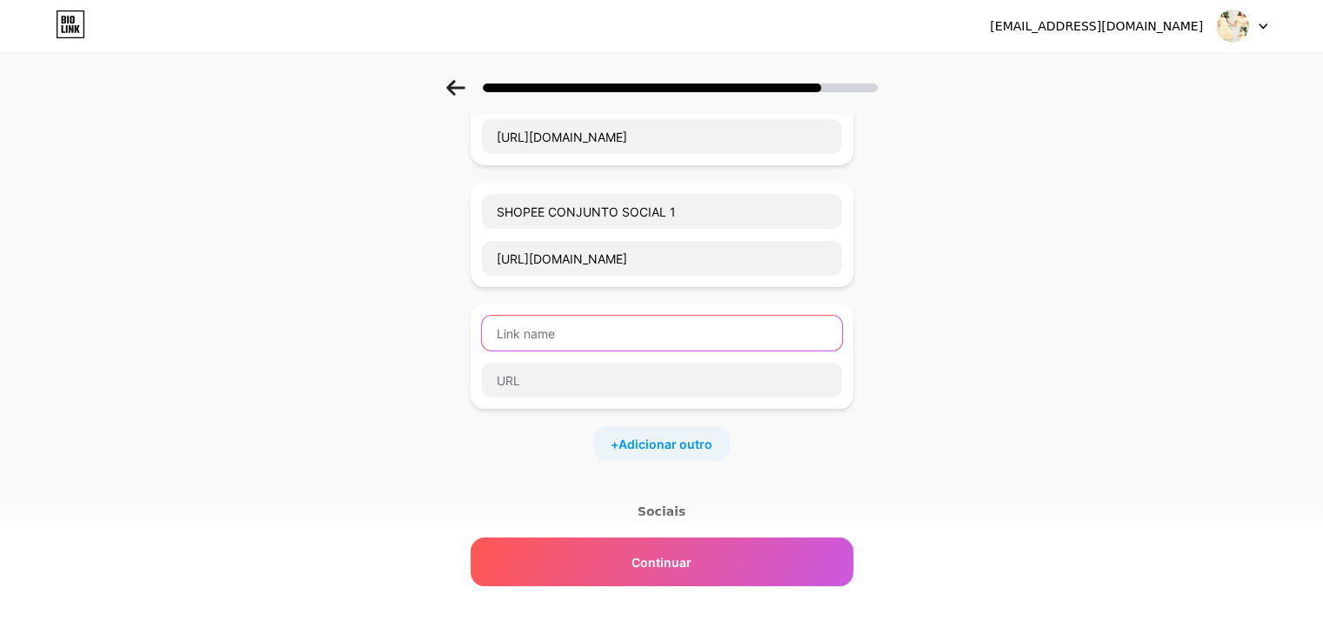
click at [588, 338] on input "text" at bounding box center [662, 333] width 360 height 35
type input "SHOPEE CONJUNTO SOCIAL 2"
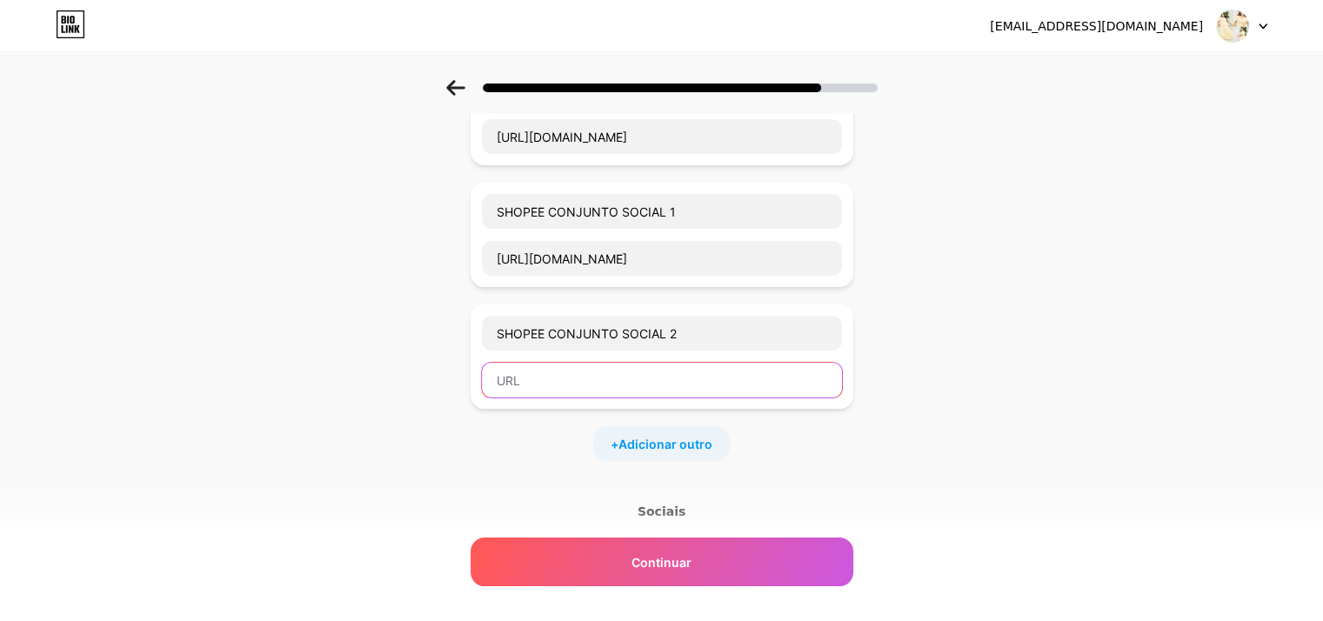
click at [511, 382] on input "text" at bounding box center [662, 380] width 360 height 35
paste input "[URL][DOMAIN_NAME]"
type input "[URL][DOMAIN_NAME]"
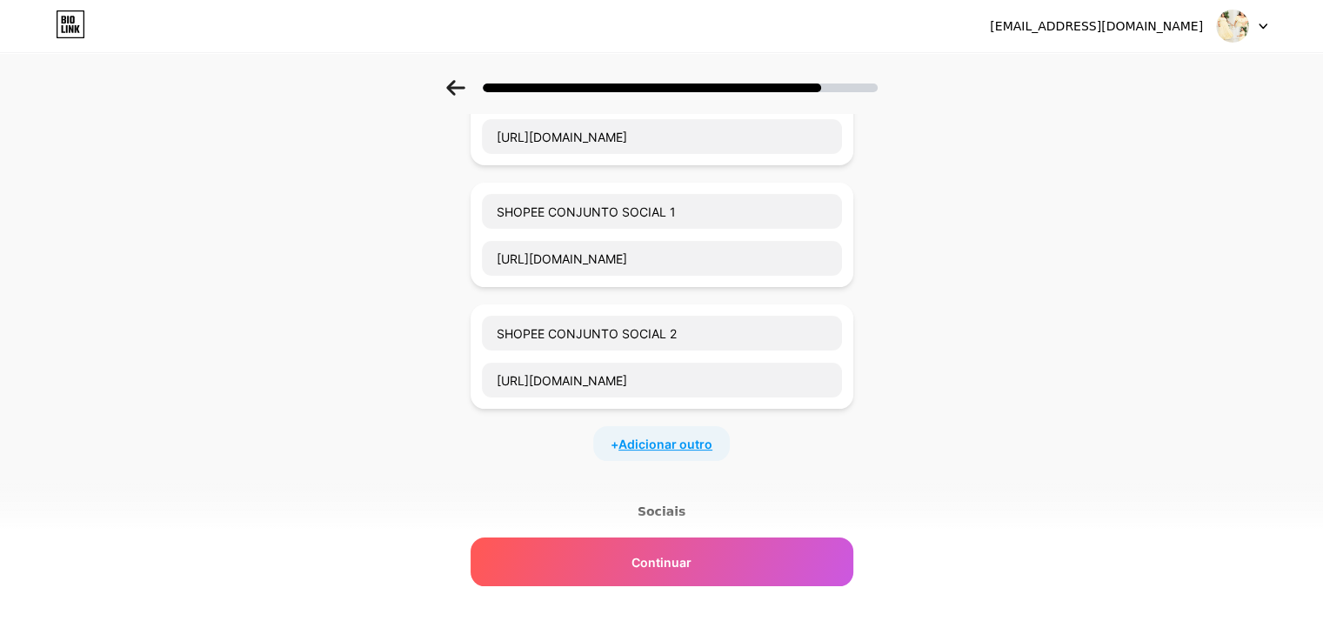
scroll to position [0, 0]
click at [637, 437] on font "Adicionar outro" at bounding box center [665, 444] width 94 height 15
click at [622, 450] on input "text" at bounding box center [662, 454] width 360 height 35
click at [501, 453] on input "CONJUNTO SOCIAL 3" at bounding box center [662, 454] width 360 height 35
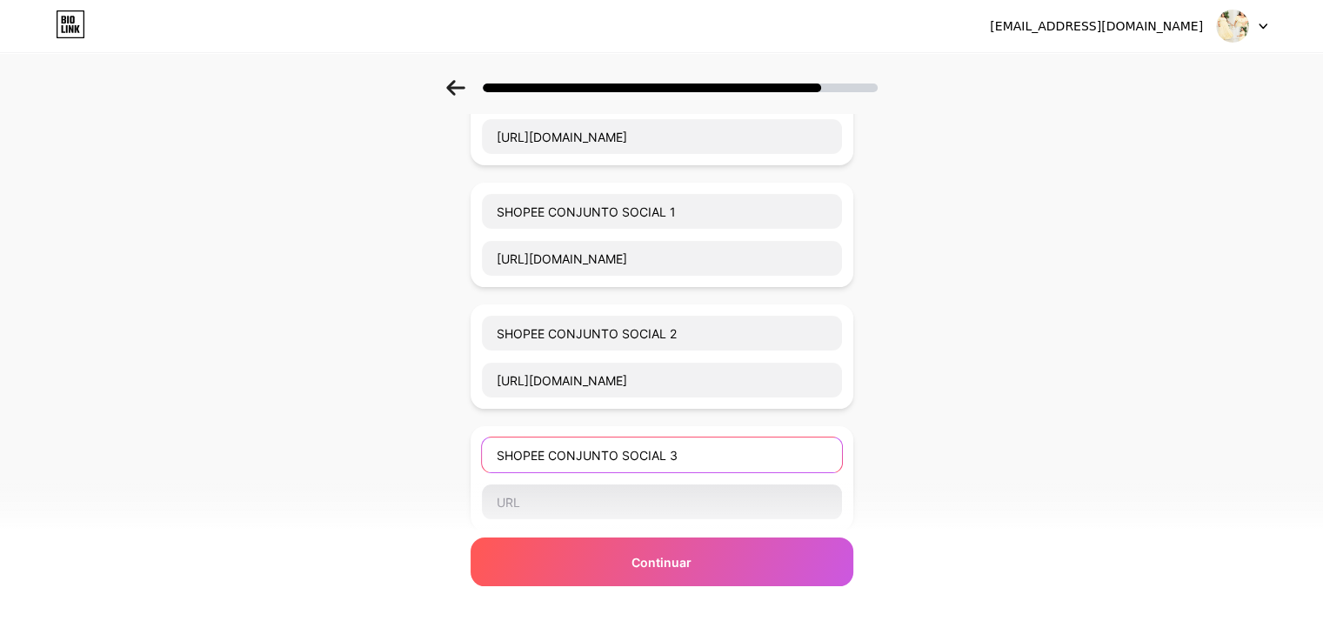
type input "SHOPEE CONJUNTO SOCIAL 3"
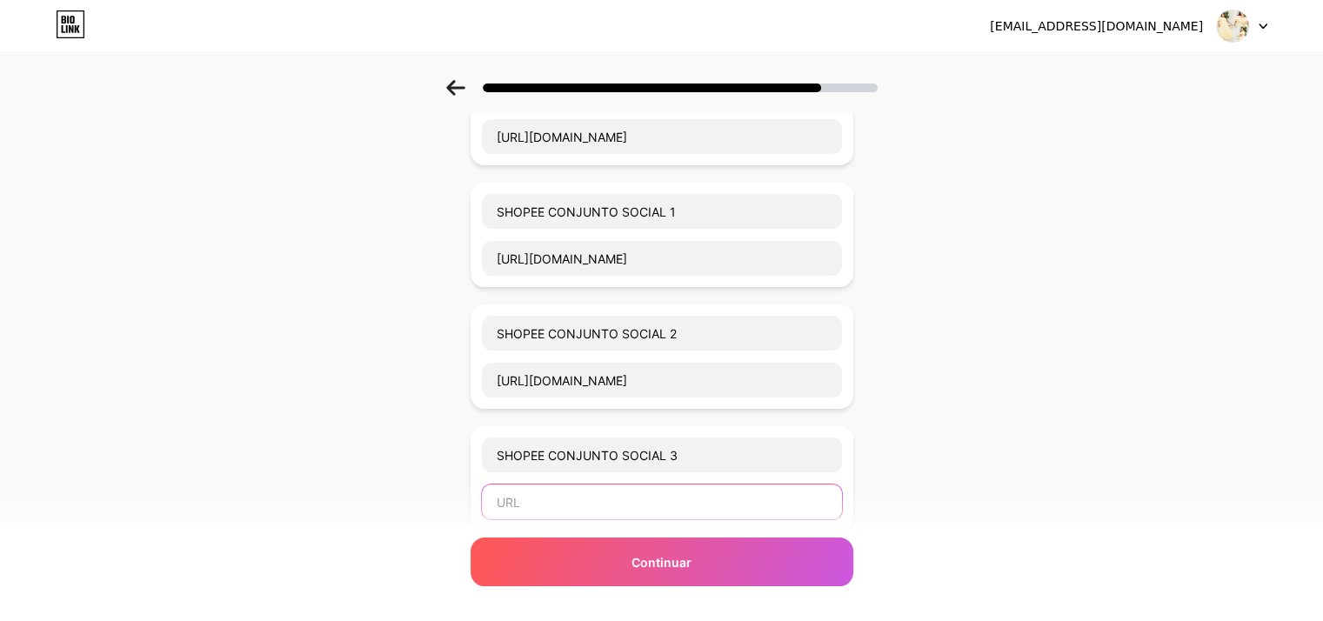
click at [523, 492] on input "text" at bounding box center [662, 501] width 360 height 35
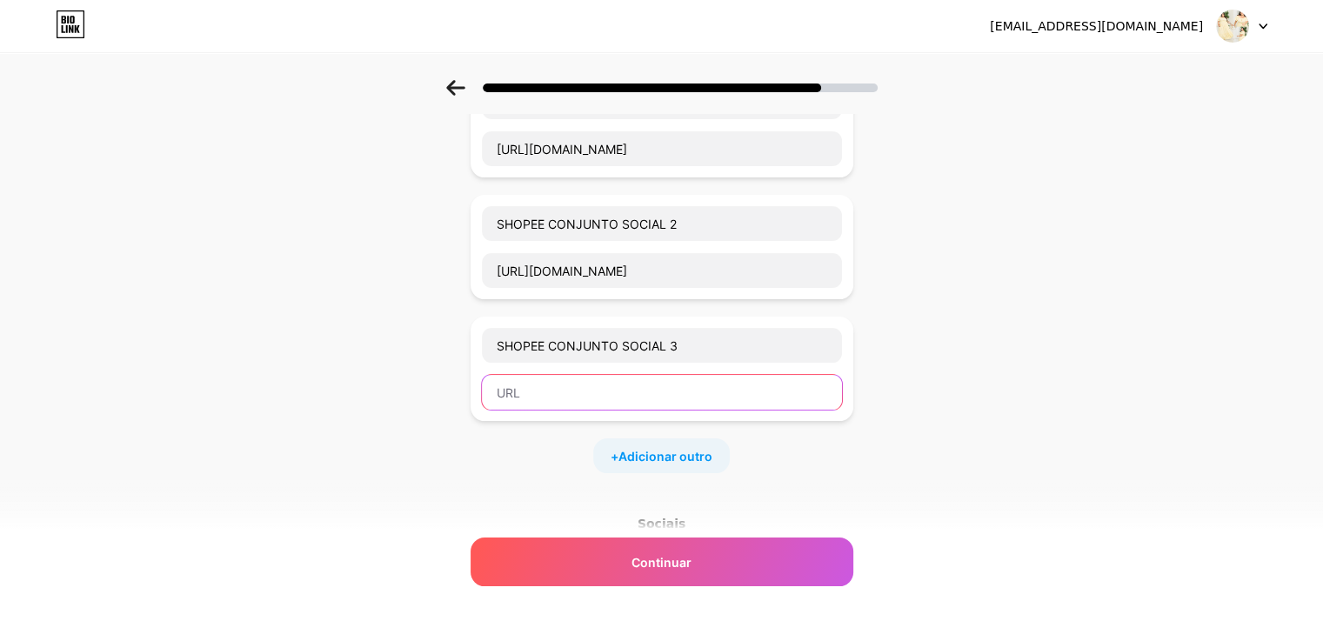
scroll to position [435, 0]
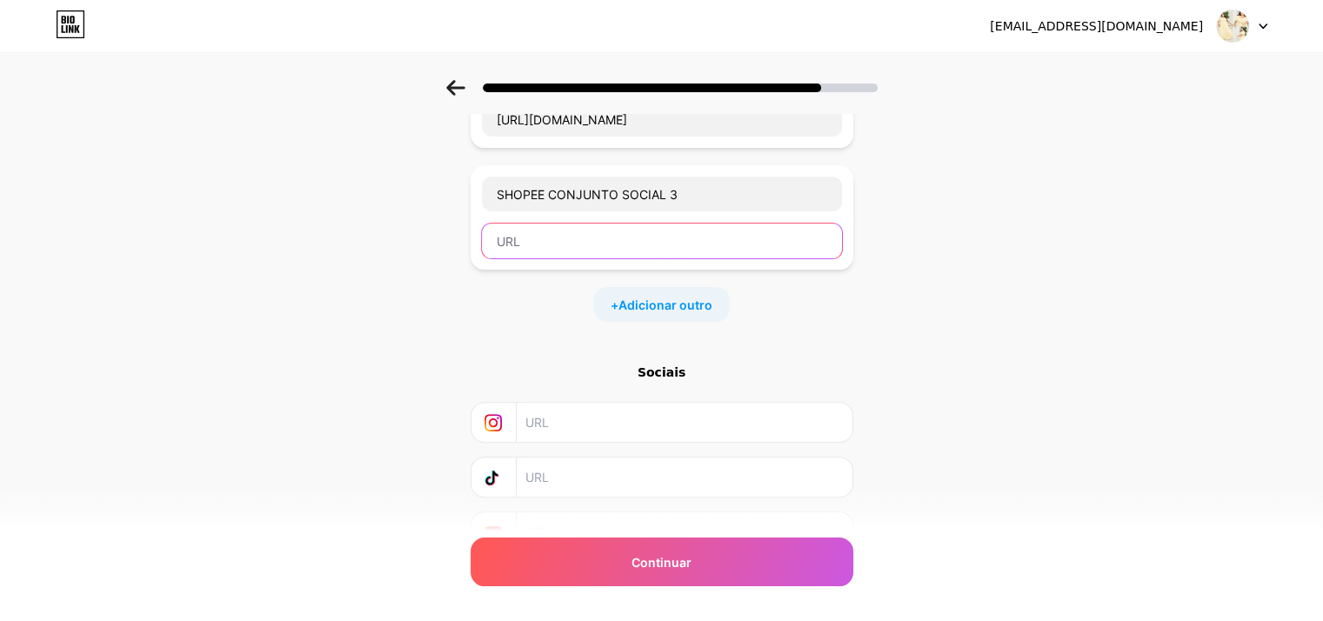
click at [704, 243] on input "text" at bounding box center [662, 240] width 360 height 35
paste input "[URL][DOMAIN_NAME]"
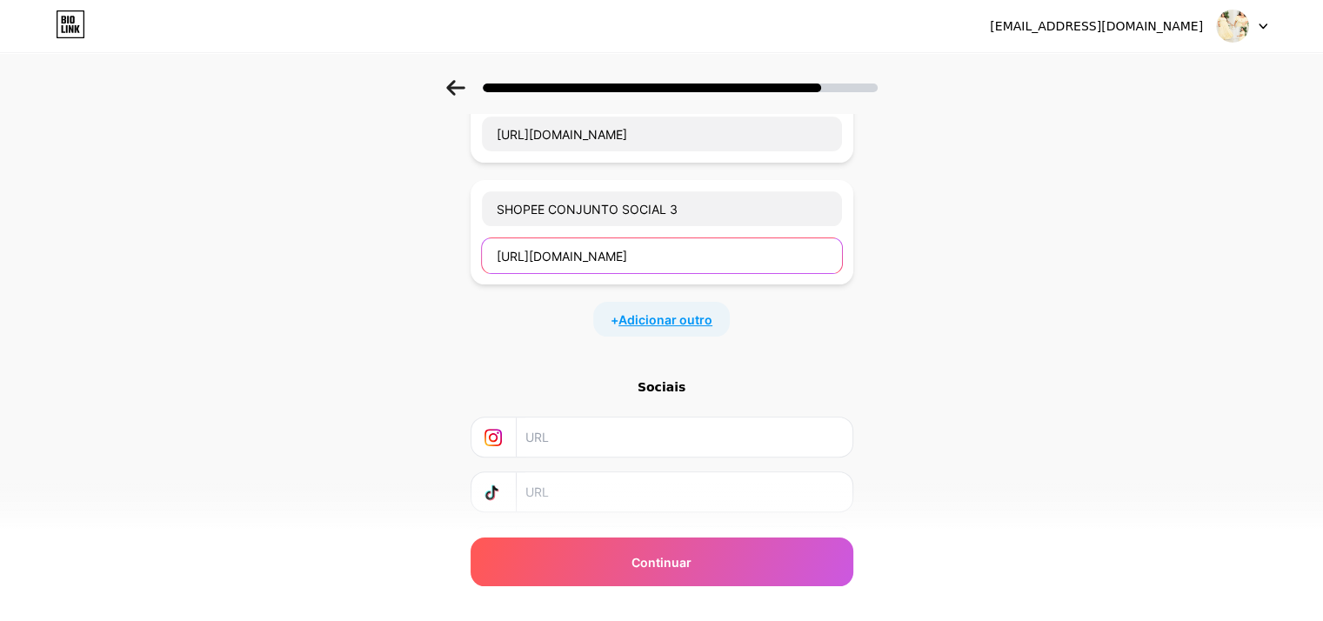
scroll to position [431, 0]
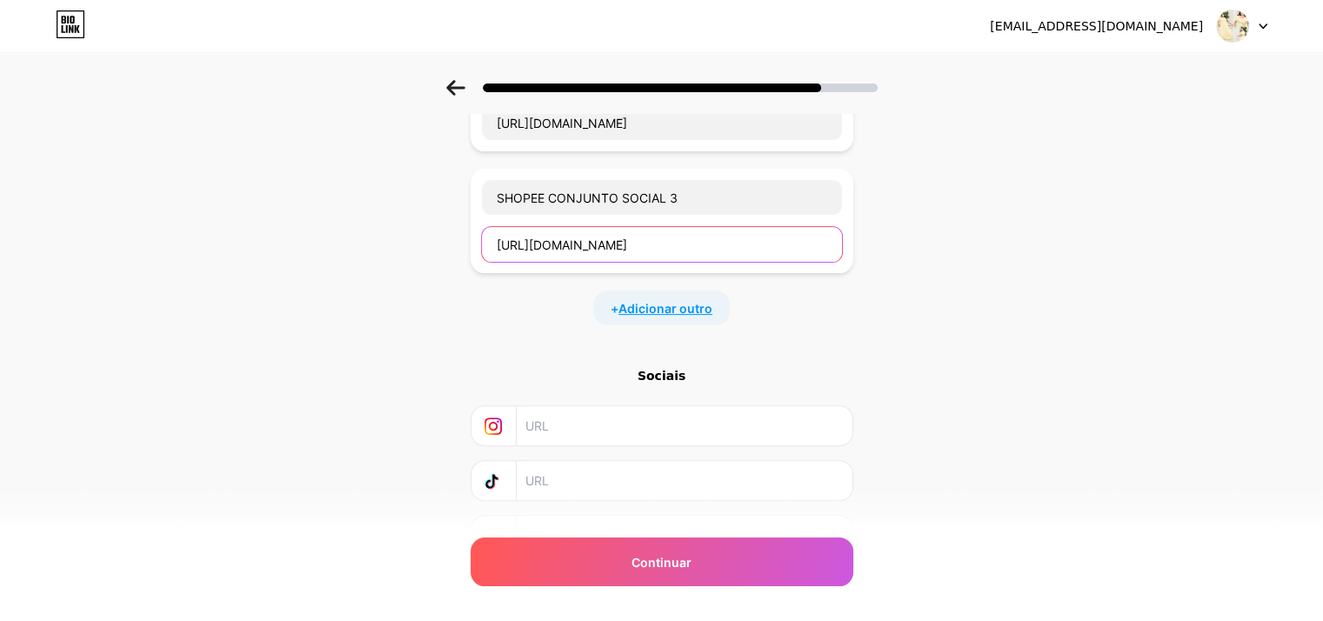
type input "[URL][DOMAIN_NAME]"
click at [698, 310] on font "Adicionar outro" at bounding box center [665, 308] width 94 height 15
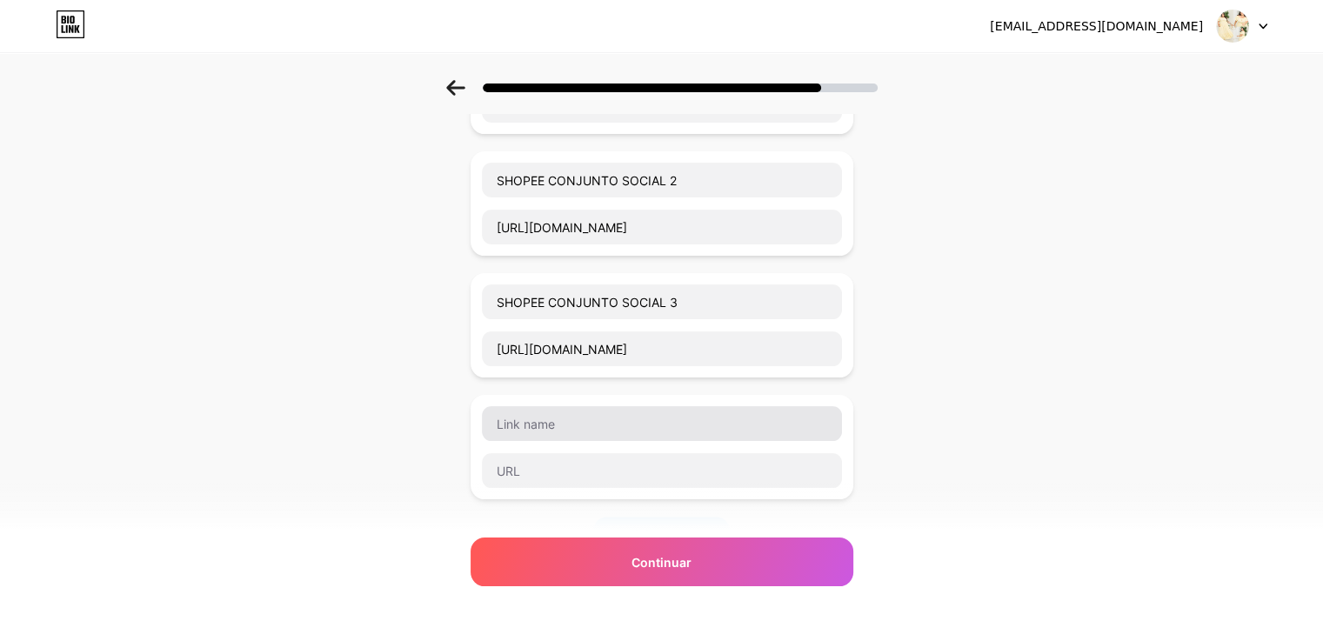
scroll to position [518, 0]
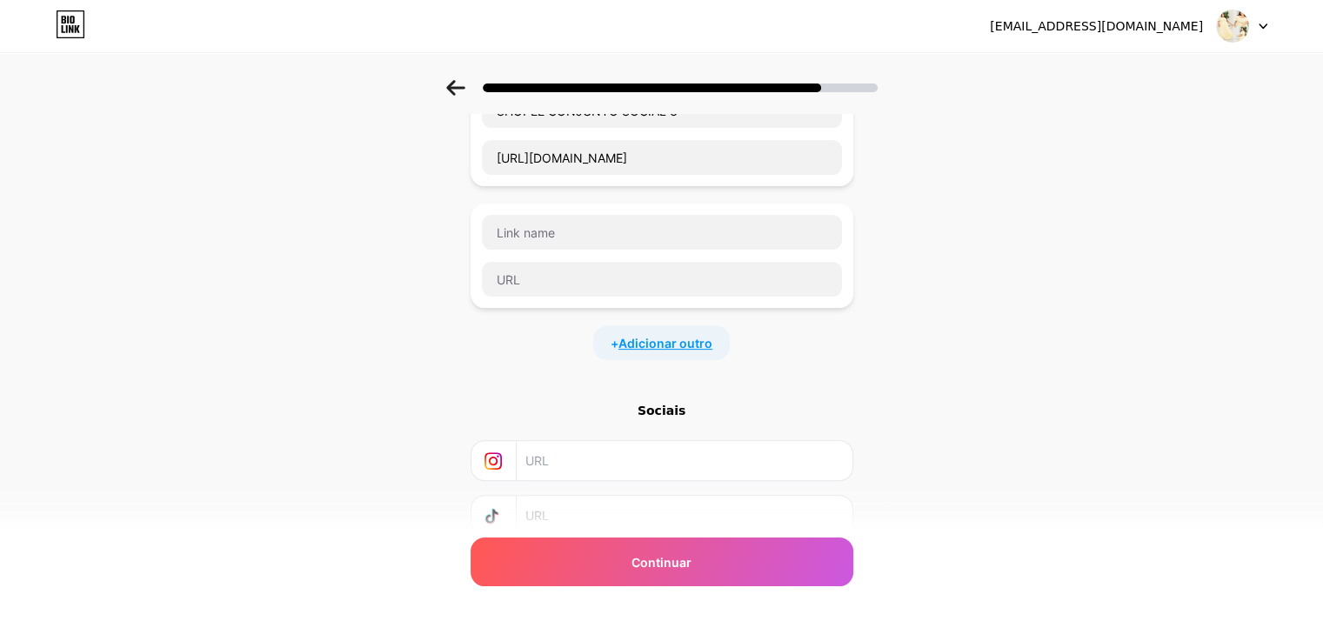
click at [678, 342] on font "Adicionar outro" at bounding box center [665, 343] width 94 height 15
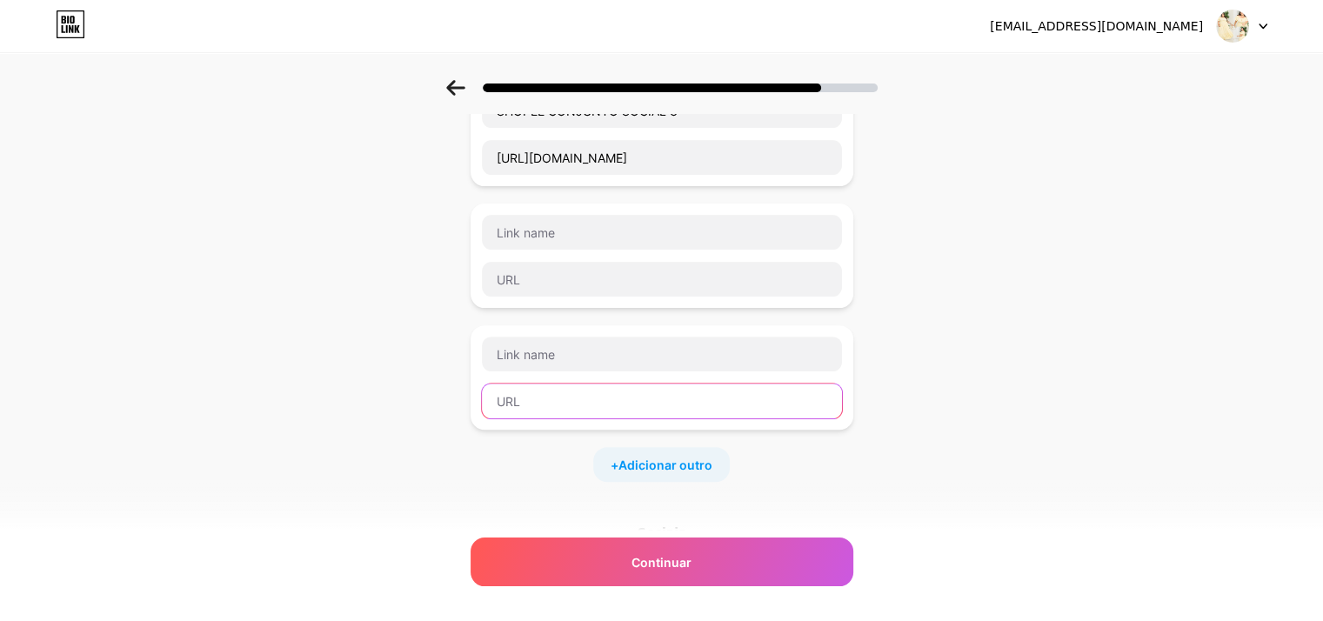
click at [702, 385] on input "text" at bounding box center [662, 400] width 360 height 35
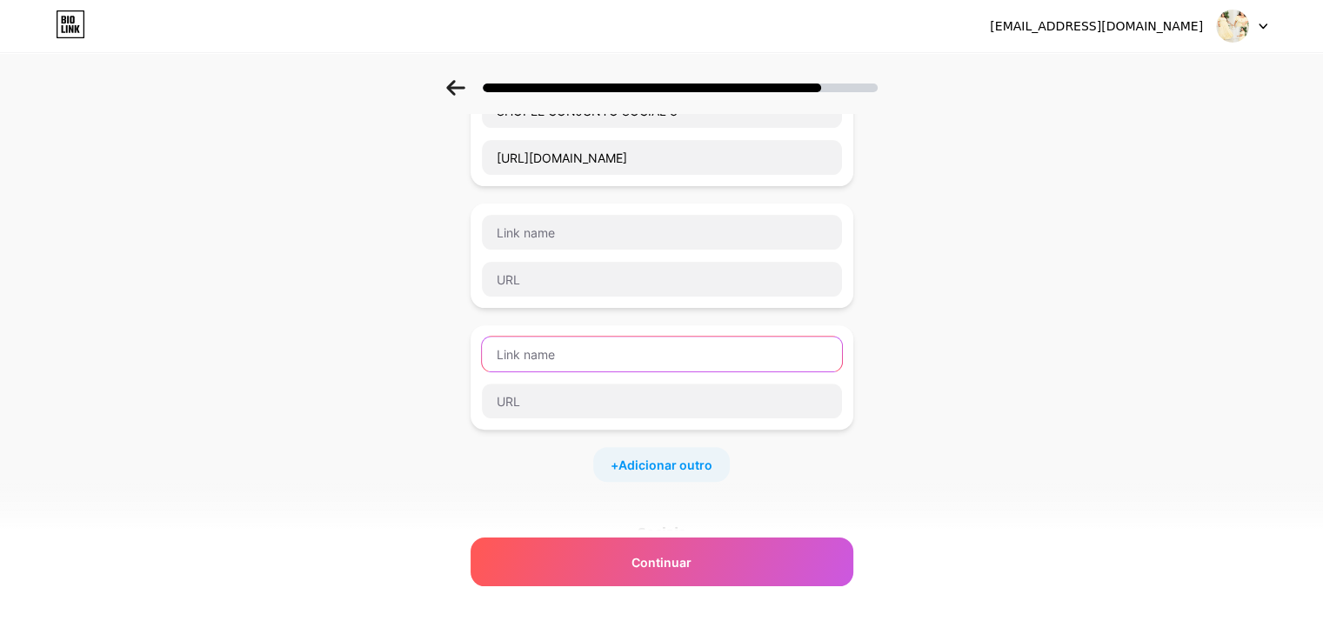
click at [722, 367] on input "text" at bounding box center [662, 354] width 360 height 35
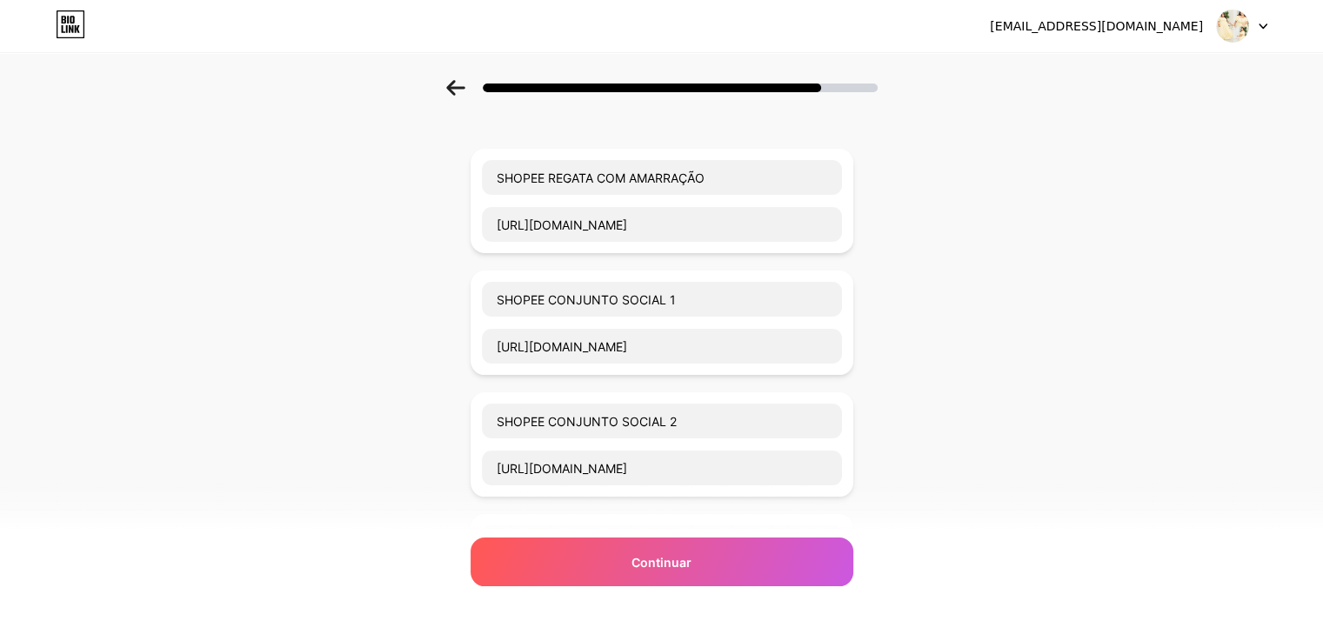
scroll to position [83, 0]
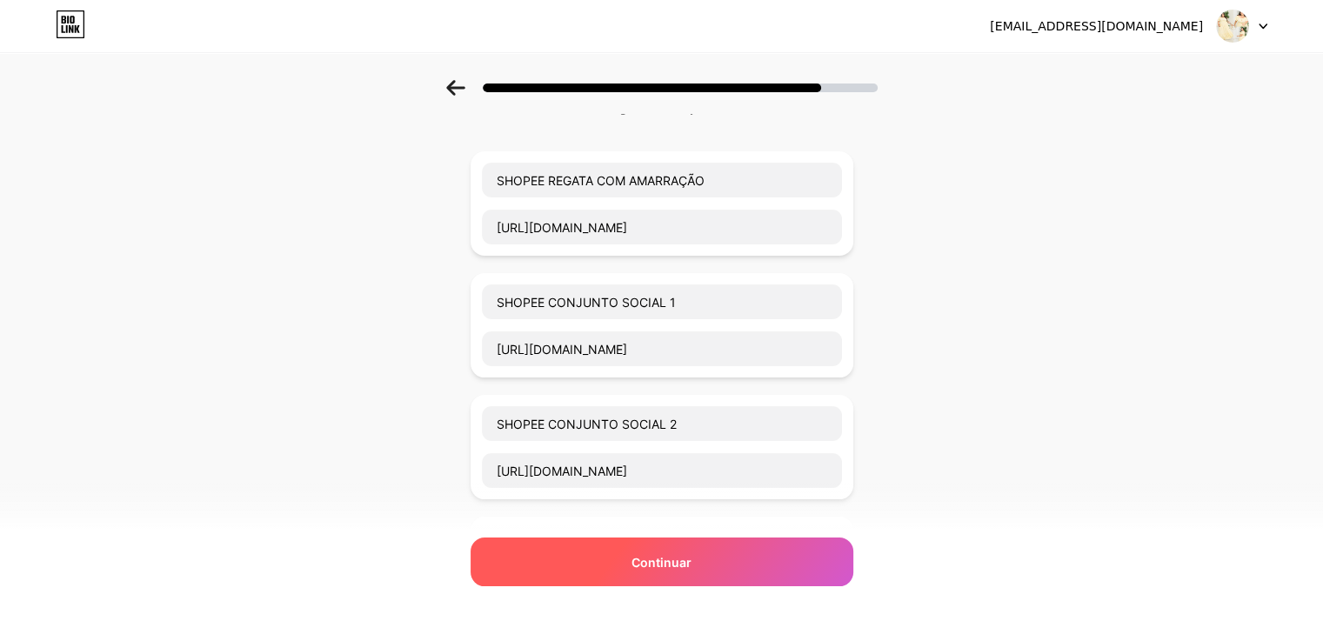
click at [727, 568] on div "Continuar" at bounding box center [661, 561] width 383 height 49
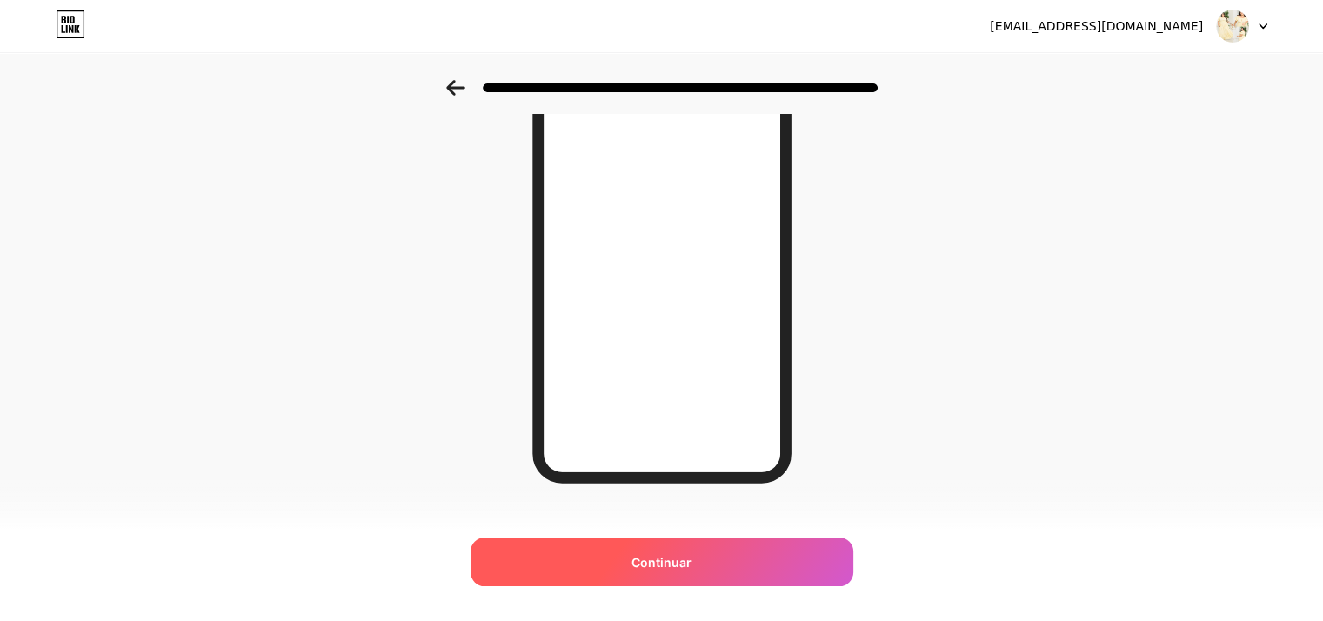
scroll to position [252, 0]
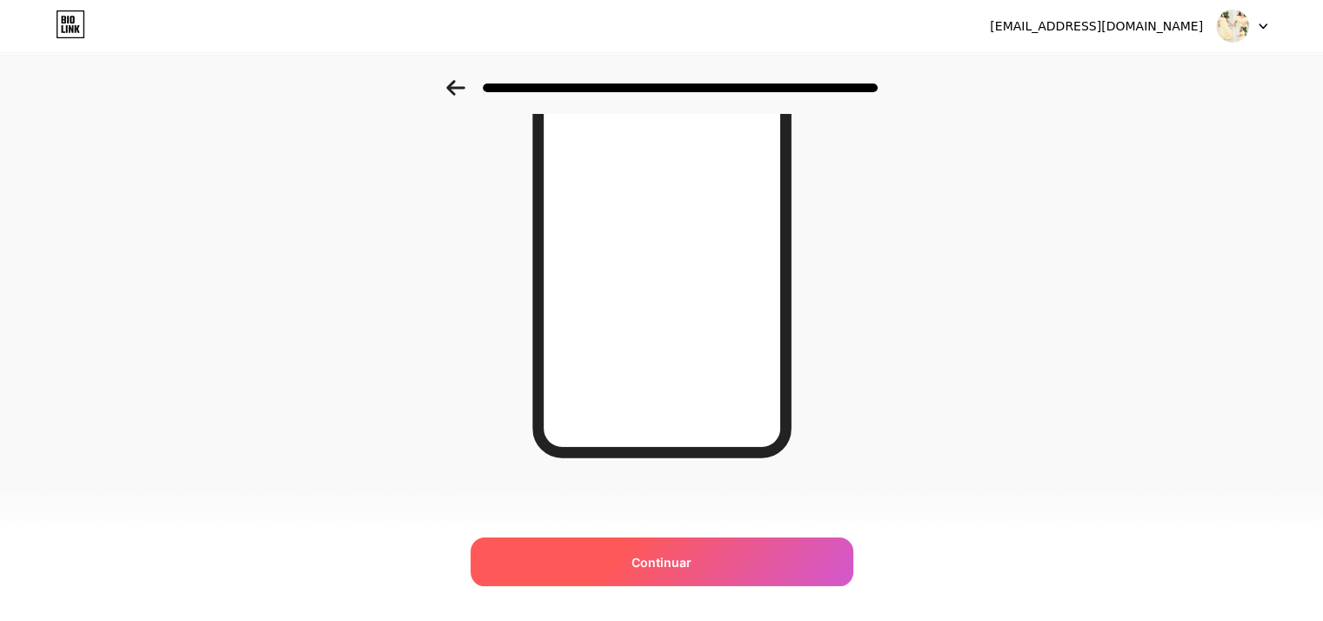
click at [671, 555] on font "Continuar" at bounding box center [661, 562] width 60 height 15
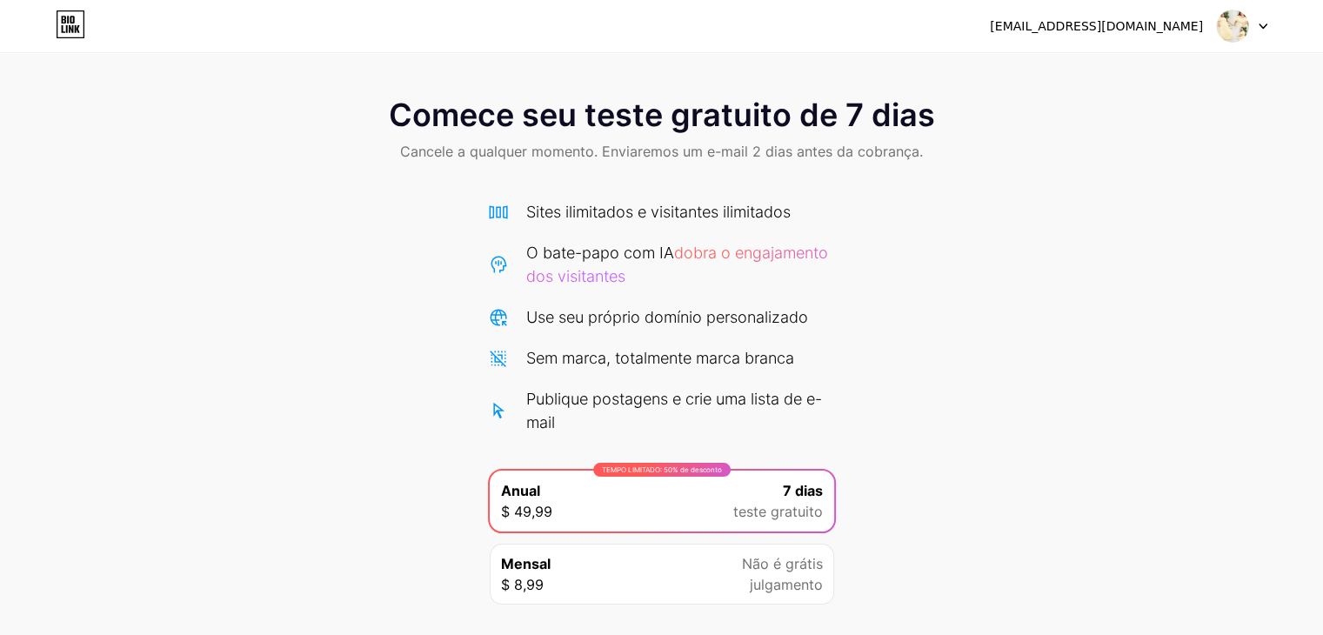
drag, startPoint x: 355, startPoint y: 300, endPoint x: 376, endPoint y: 297, distance: 21.0
click at [359, 300] on div "Comece seu teste gratuito de 7 dias Cancele a qualquer momento. Enviaremos um e…" at bounding box center [661, 378] width 1323 height 597
drag, startPoint x: 634, startPoint y: 266, endPoint x: 657, endPoint y: 302, distance: 42.7
click at [643, 273] on div "O bate-papo com IA dobra o engajamento dos visitantes" at bounding box center [681, 264] width 310 height 47
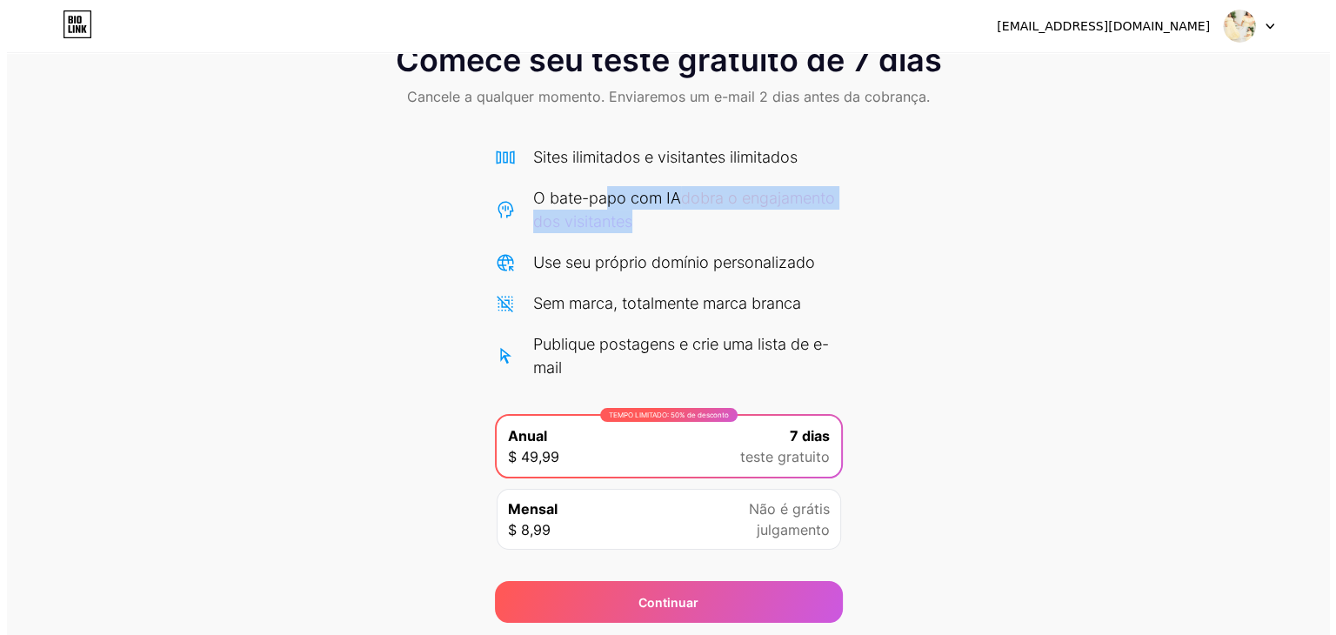
scroll to position [111, 0]
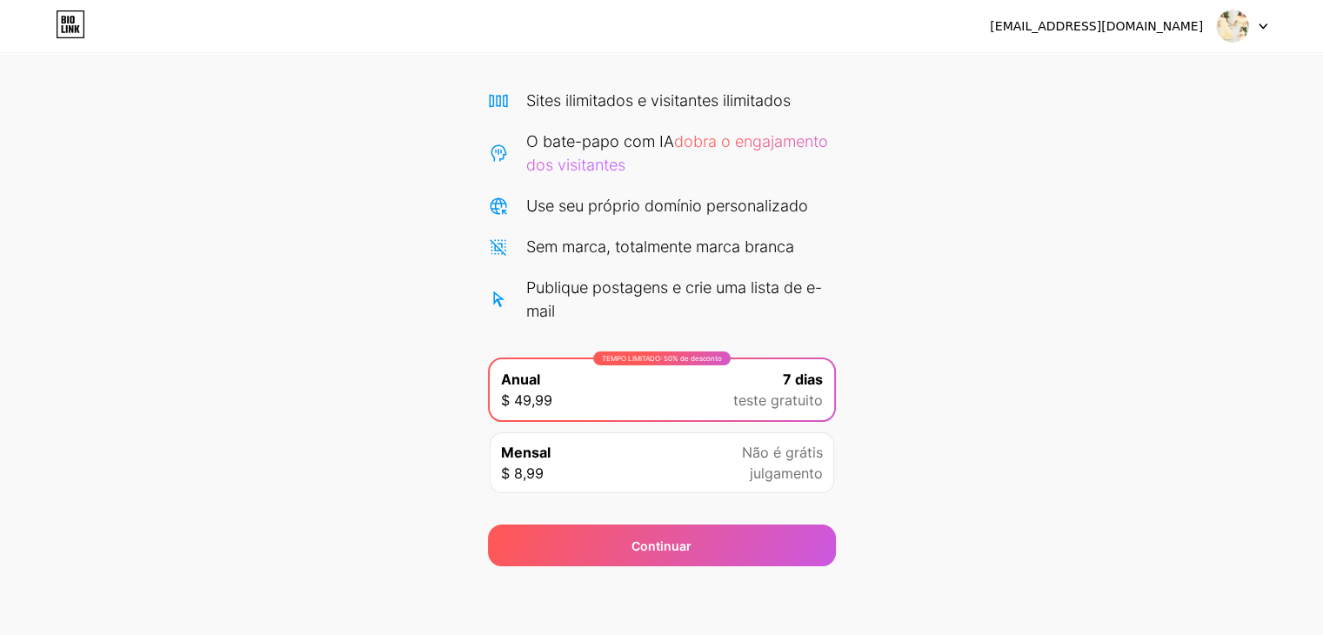
click at [913, 362] on div "Comece seu teste gratuito de 7 dias Cancele a qualquer momento. Enviaremos um e…" at bounding box center [661, 267] width 1323 height 597
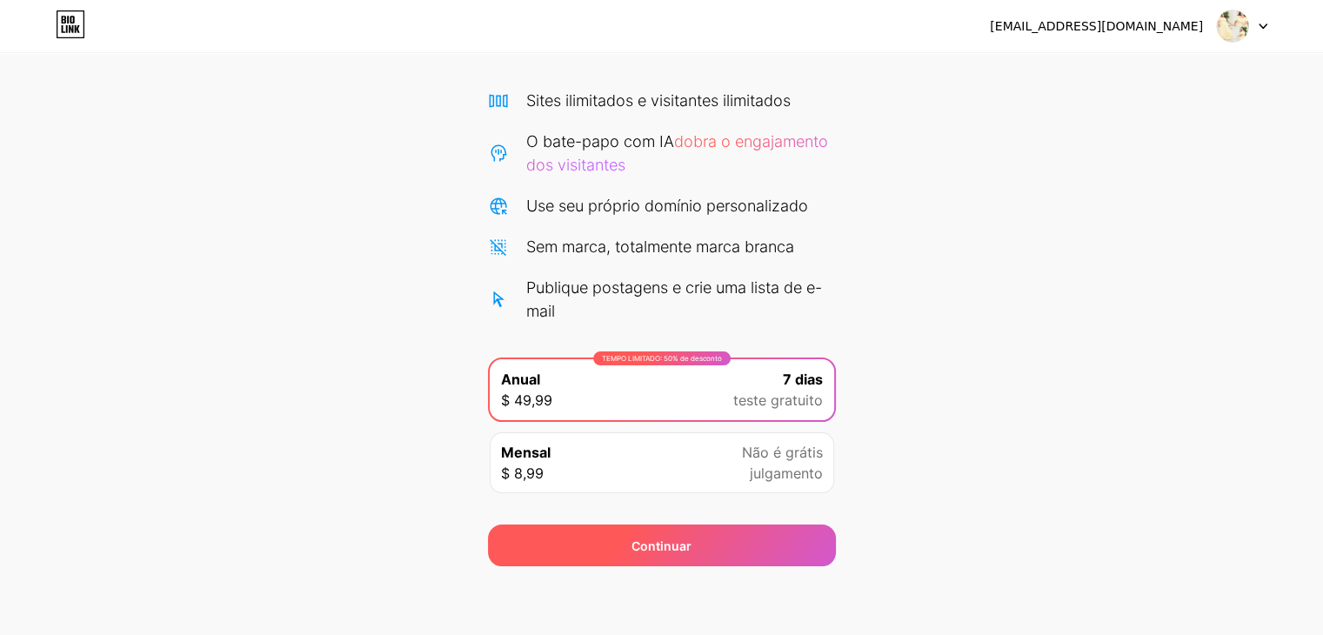
click at [736, 558] on div "Continuar" at bounding box center [662, 545] width 348 height 42
